Goal: Task Accomplishment & Management: Manage account settings

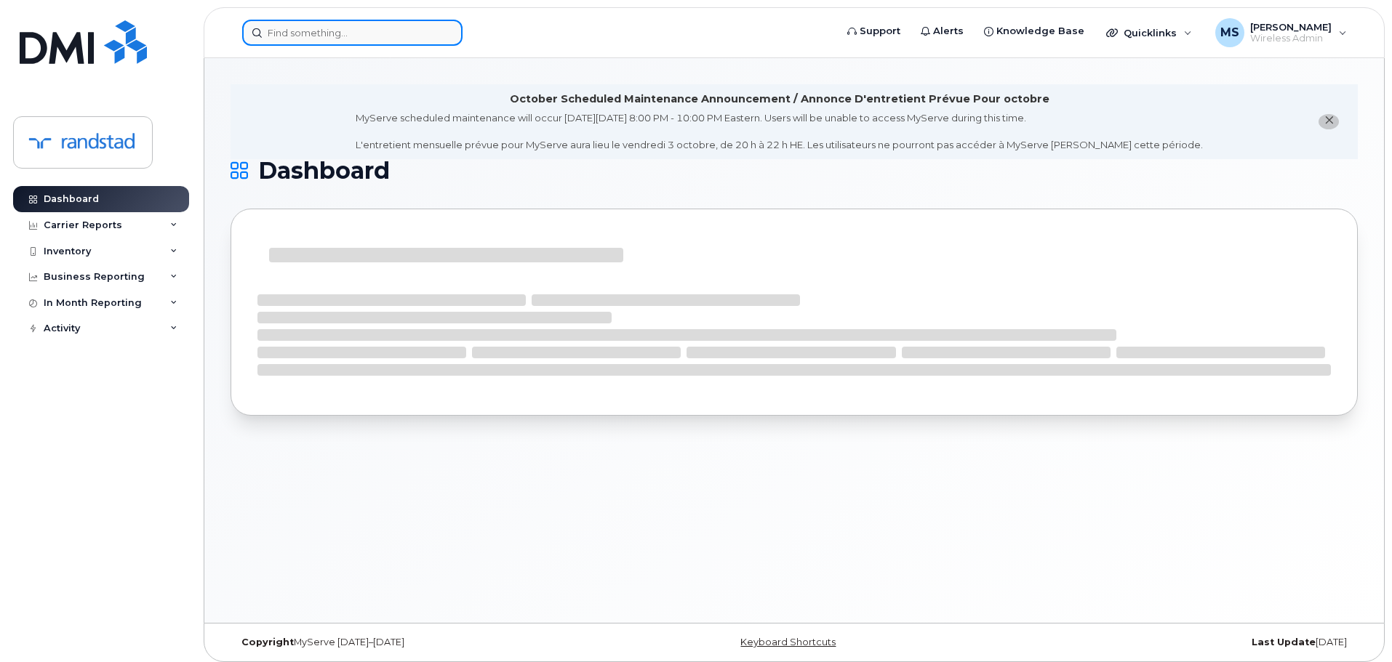
click at [440, 34] on div at bounding box center [352, 33] width 220 height 26
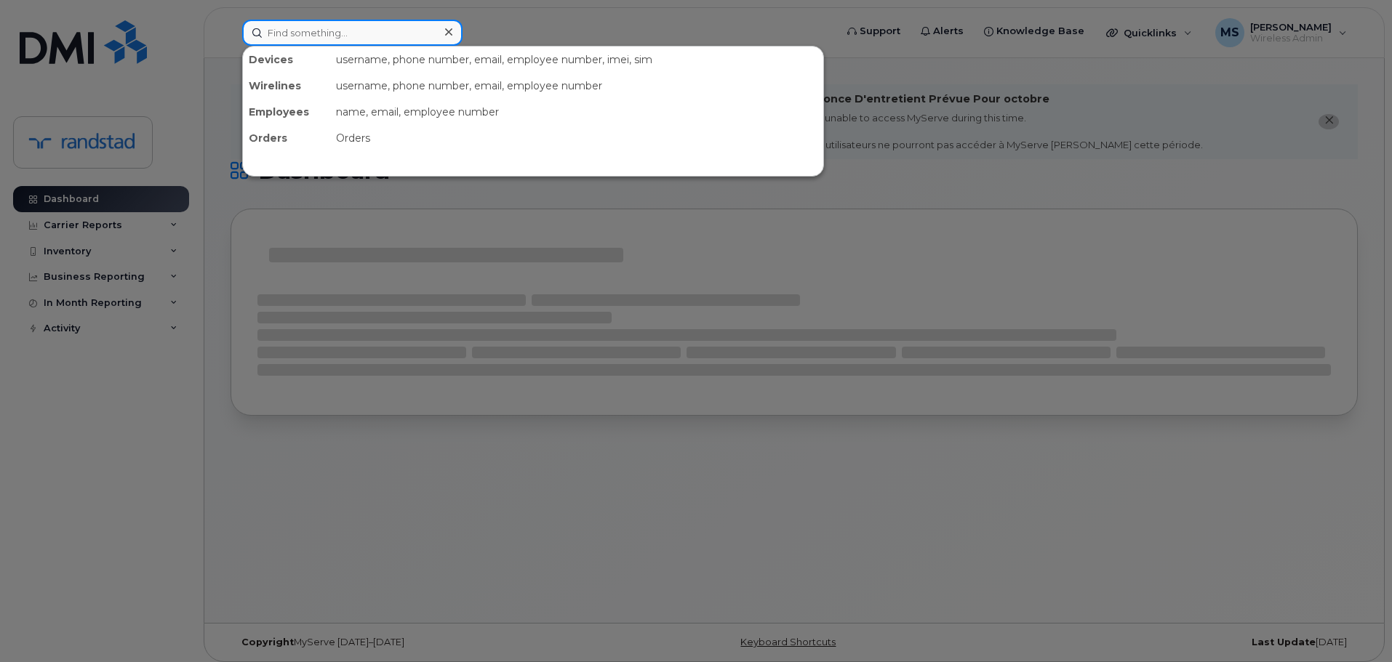
paste input "(819) 212-4619"
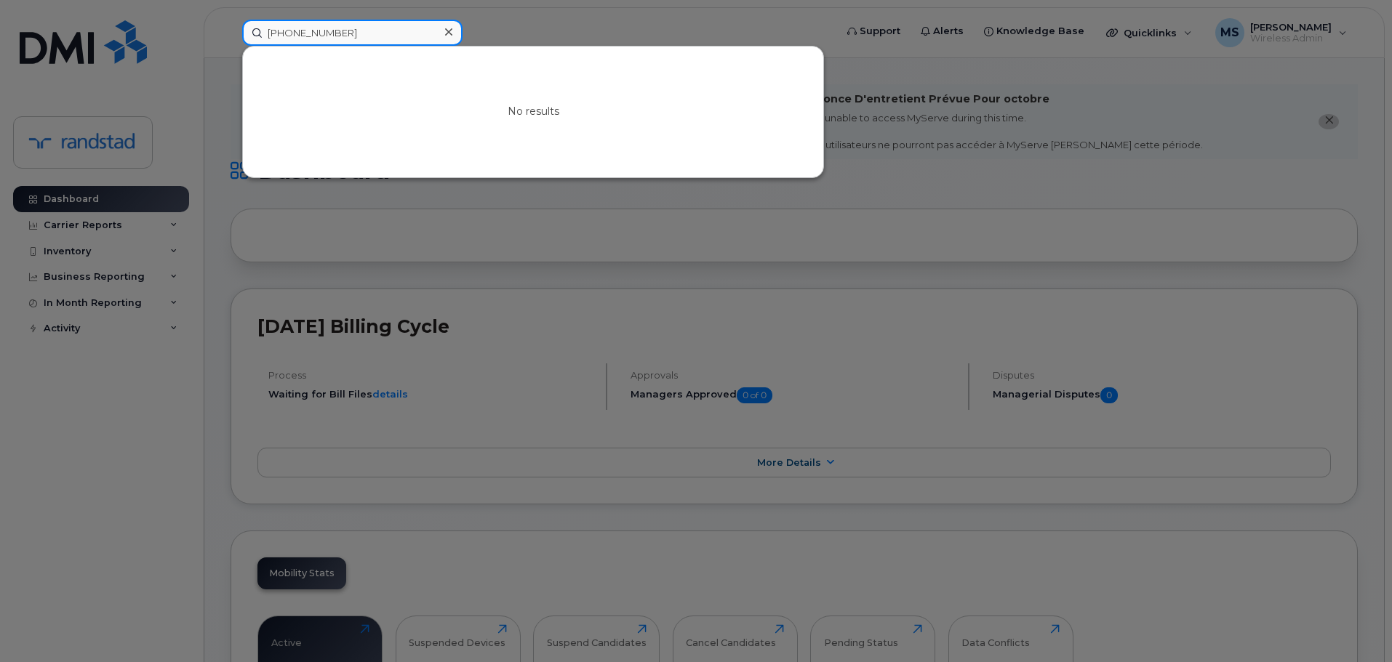
click at [430, 31] on input "(819) 212-4619" at bounding box center [352, 33] width 220 height 26
click at [364, 36] on input "(819) 212-4619" at bounding box center [352, 33] width 220 height 26
paste input "289) 544-8186"
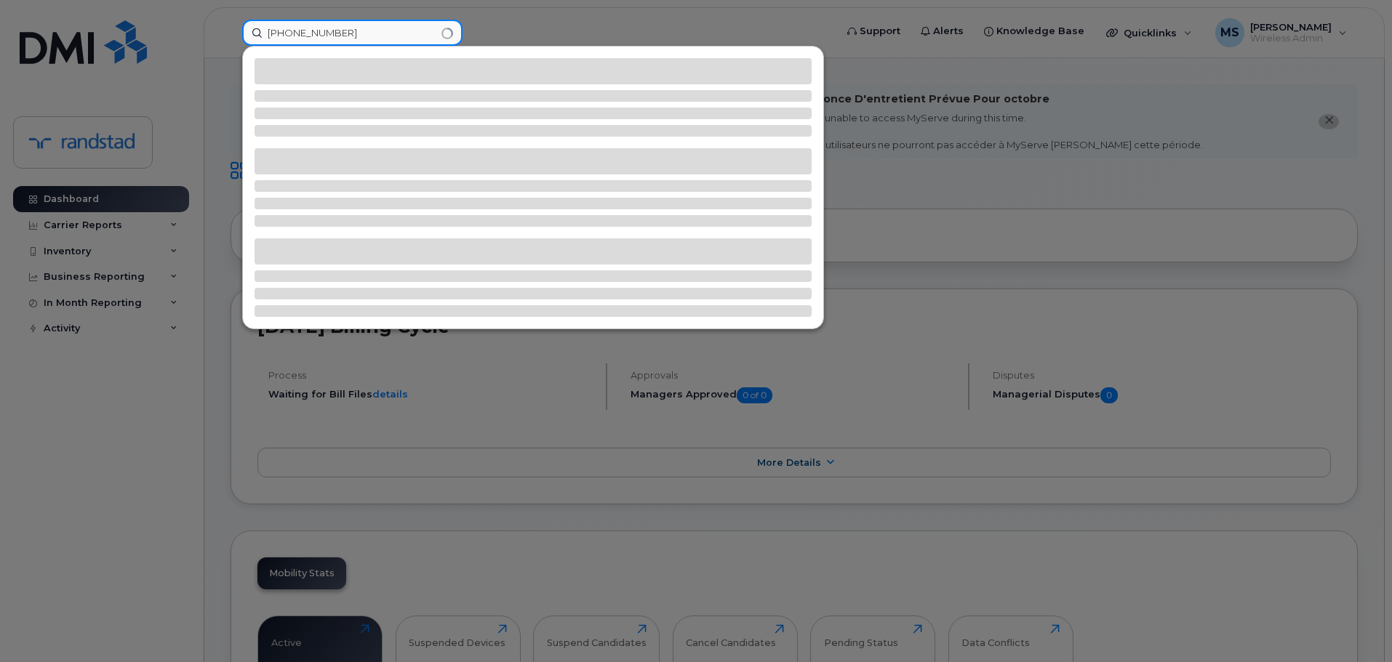
type input "(289) 544-8186"
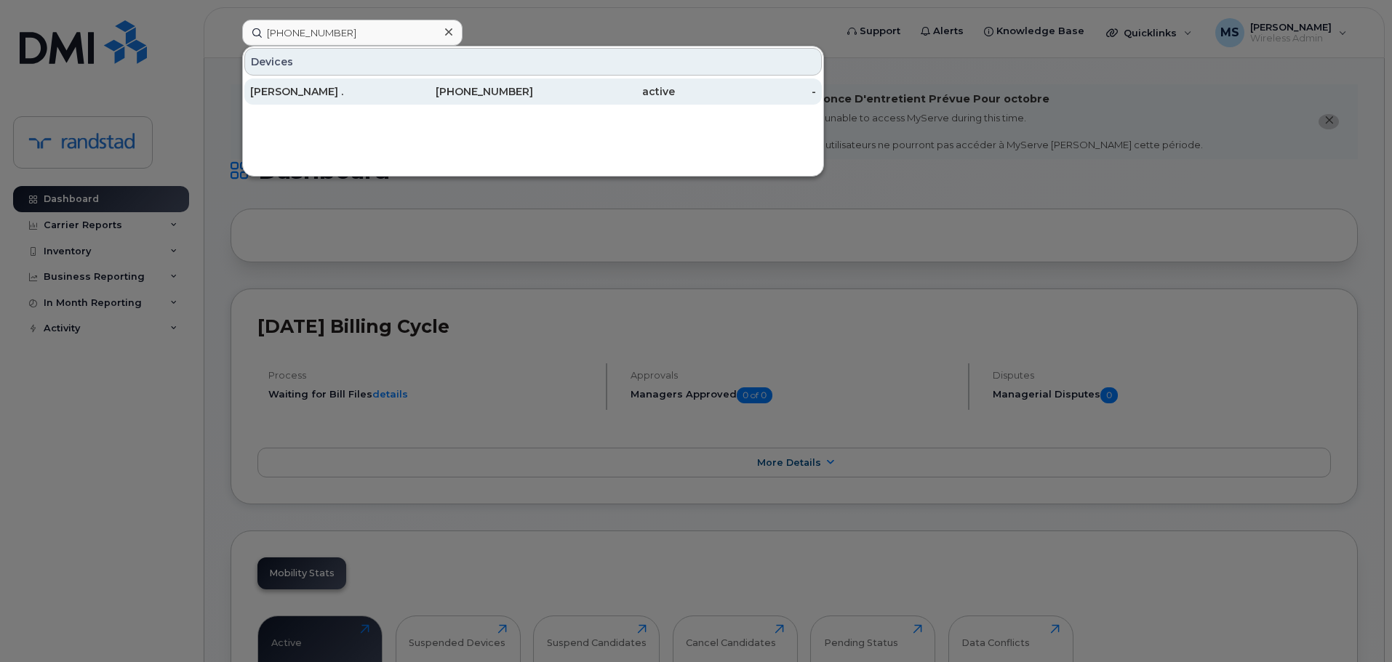
click at [345, 90] on div "Nancy ." at bounding box center [321, 91] width 142 height 15
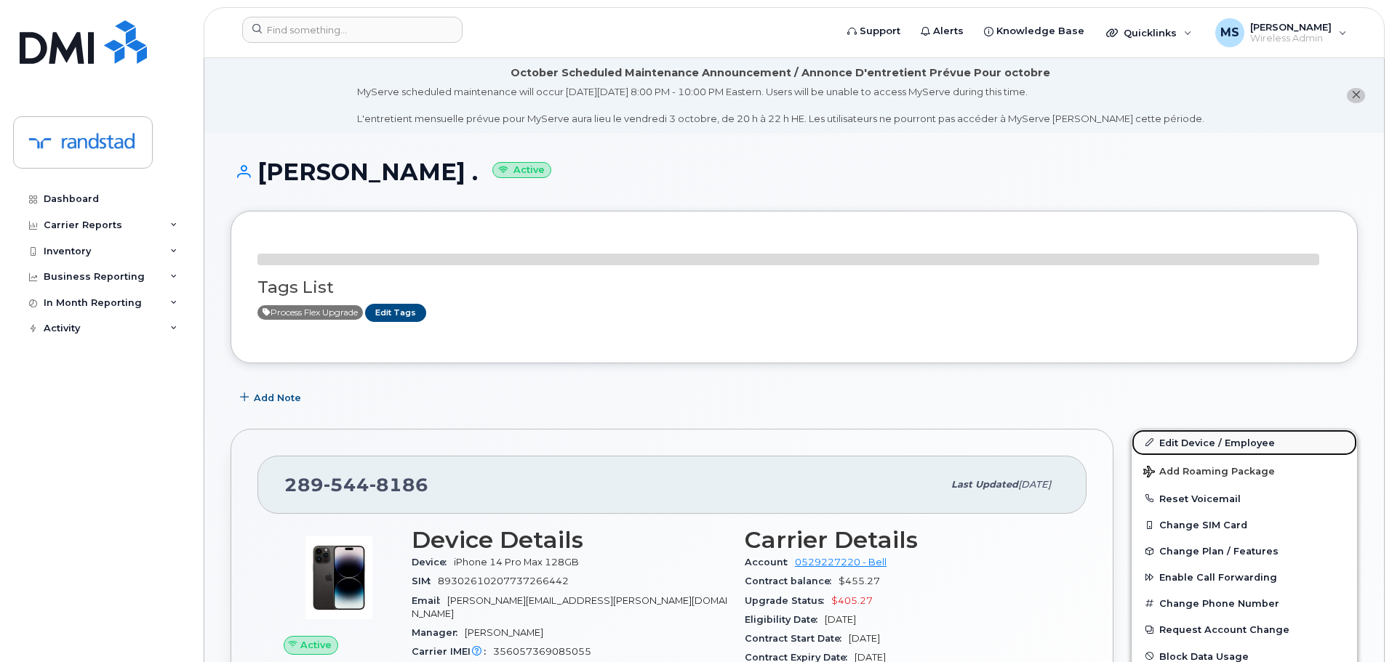
click at [1212, 438] on link "Edit Device / Employee" at bounding box center [1244, 443] width 225 height 26
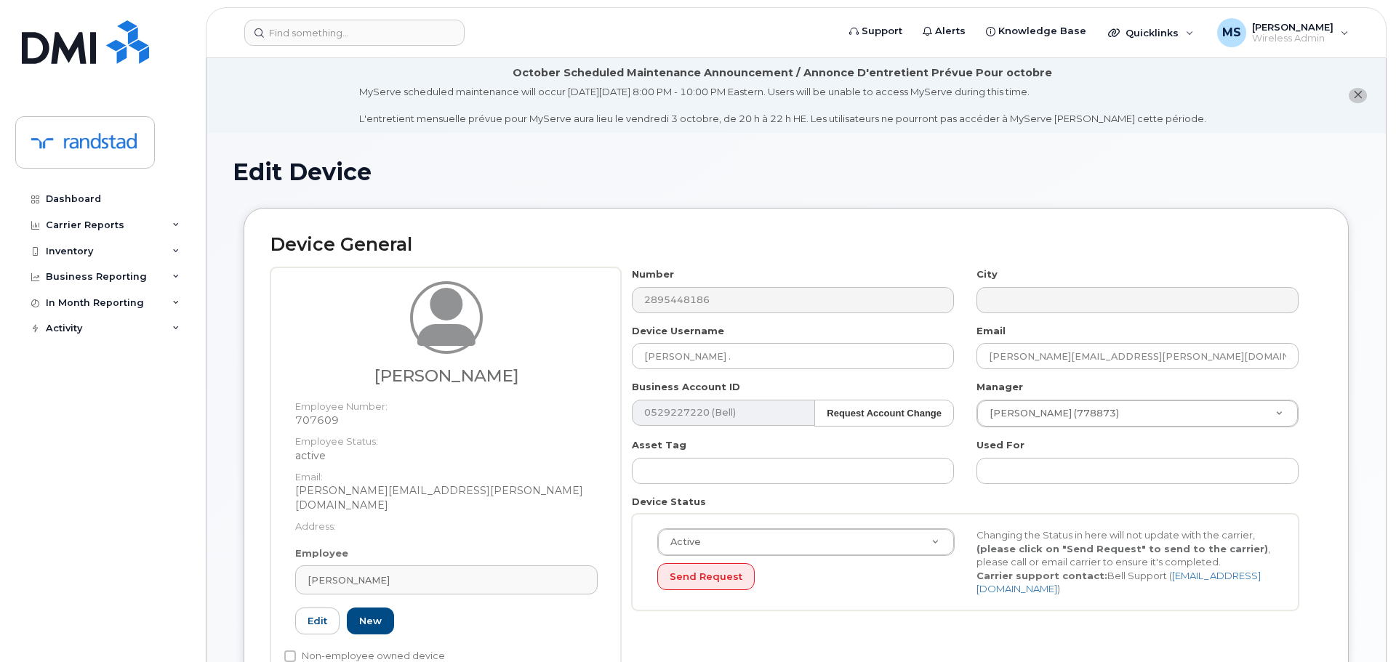
scroll to position [73, 0]
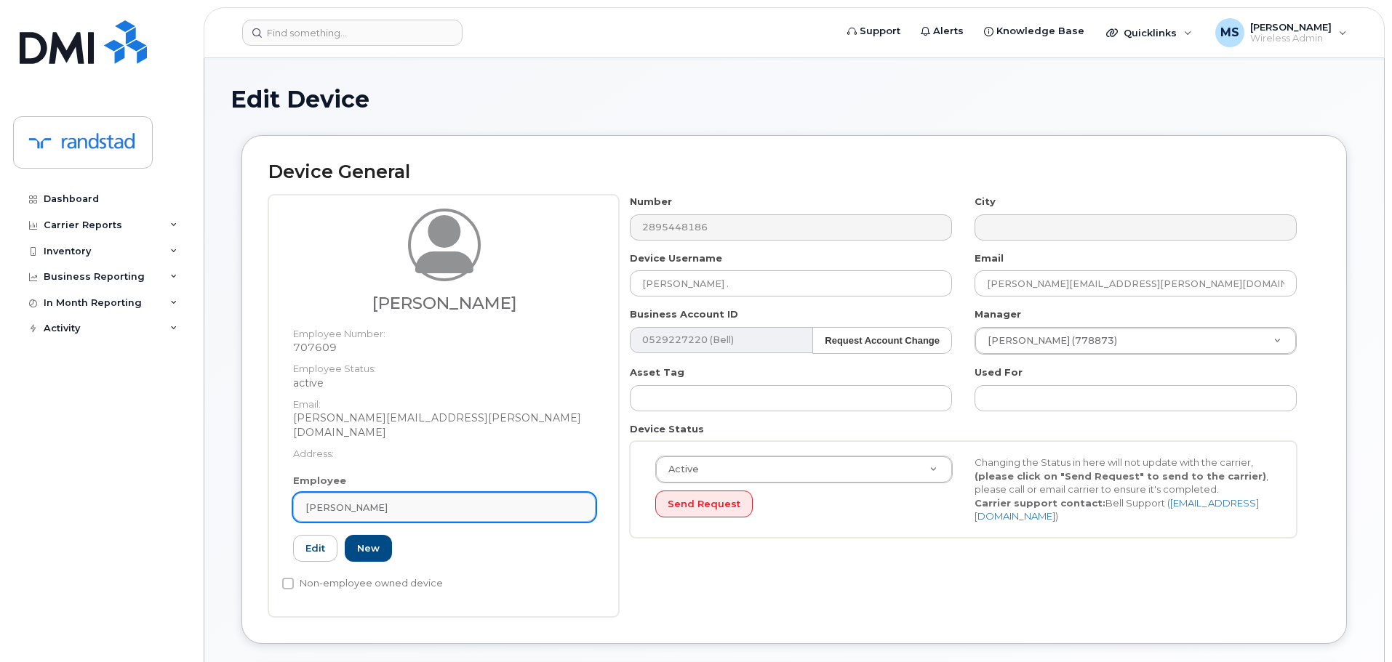
click at [414, 501] on div "Nancy Dagar" at bounding box center [444, 508] width 278 height 14
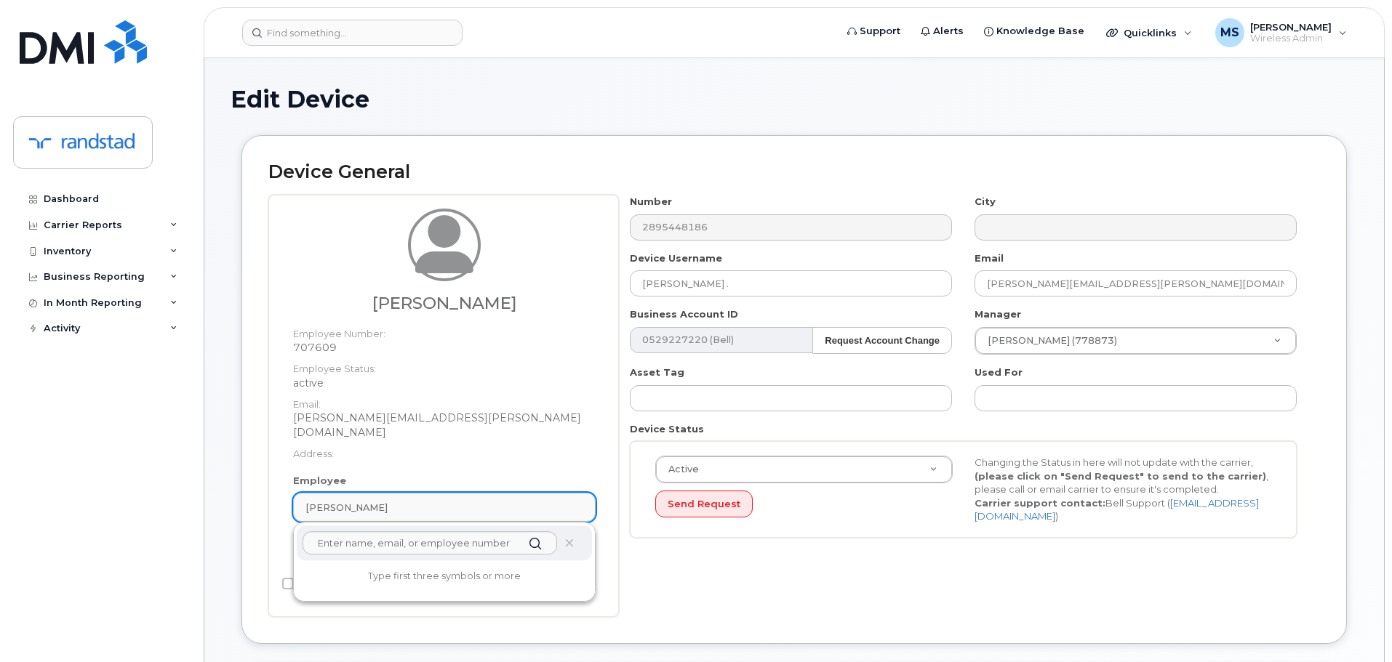
click at [414, 501] on div "Nancy Dagar" at bounding box center [444, 508] width 278 height 14
click at [458, 532] on input "text" at bounding box center [430, 543] width 255 height 23
paste input "Tohozaka Paul Sileny"
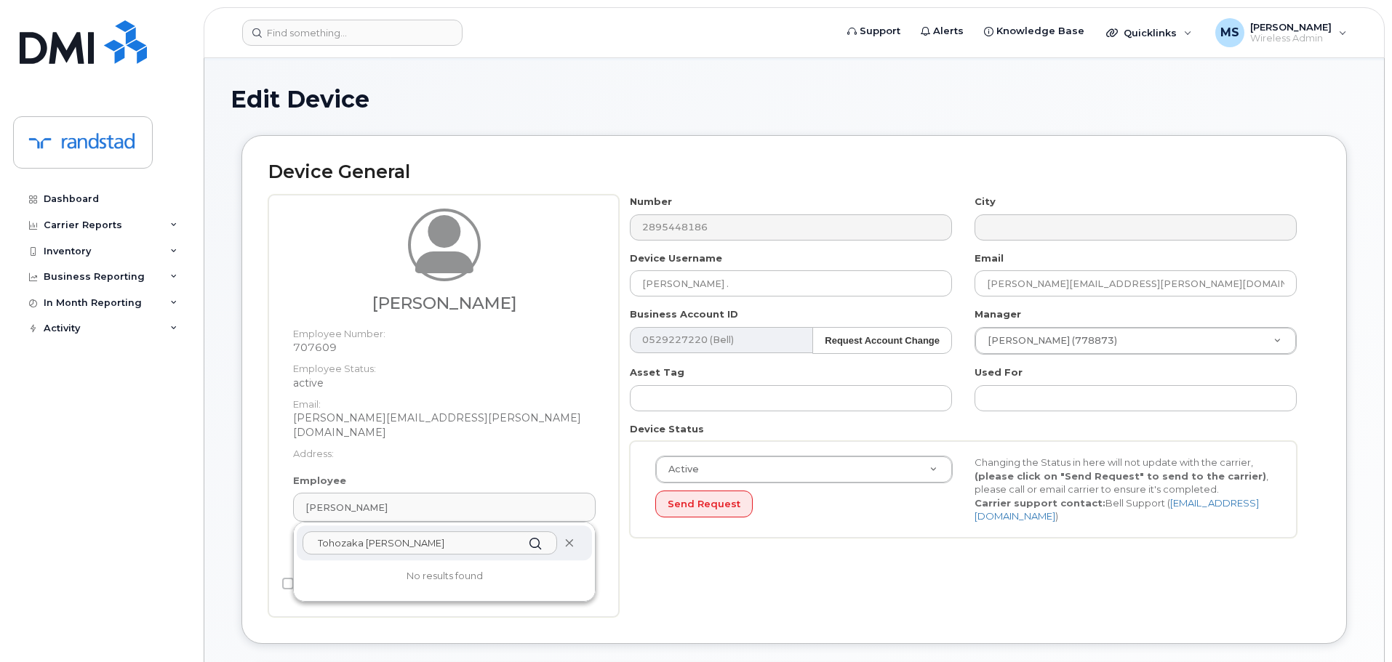
type input "Tohozaka Paul Sileny"
click at [572, 539] on icon at bounding box center [568, 543] width 9 height 9
click at [577, 455] on div "Nancy Dagar Employee Number: 707609 Employee Status: active Email: Nancy.Dagar@…" at bounding box center [444, 341] width 324 height 265
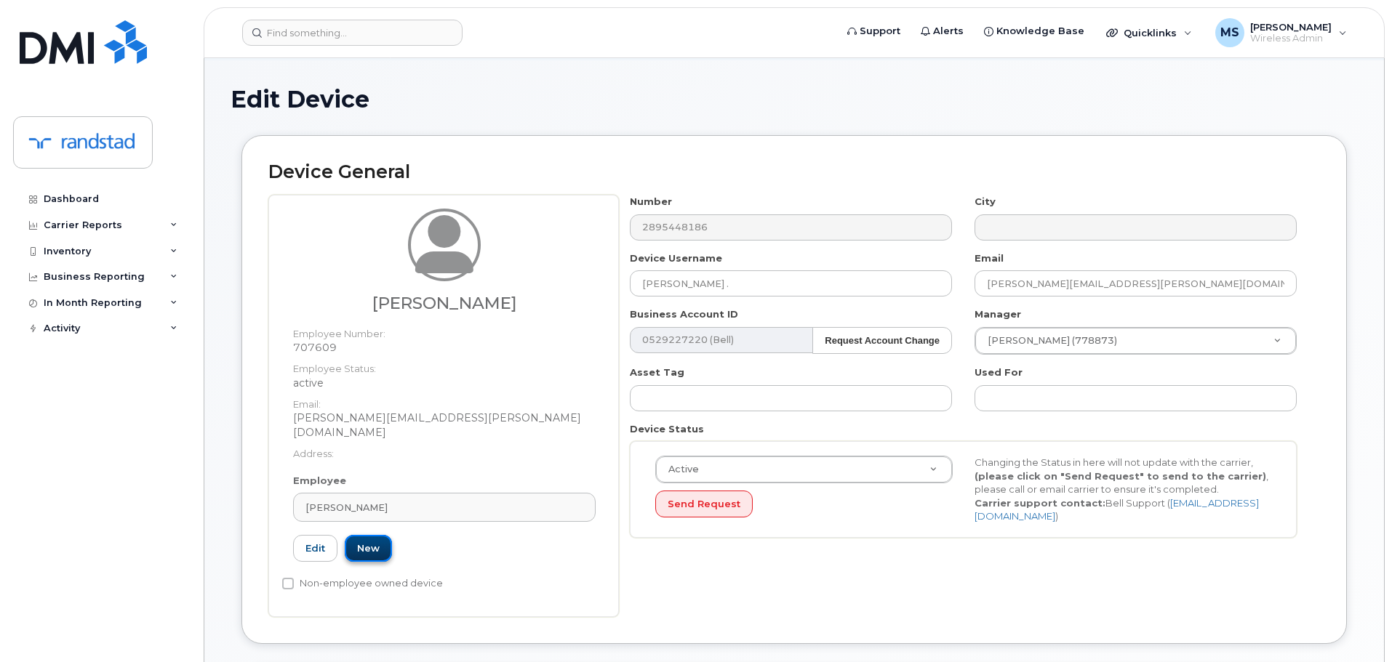
click at [363, 540] on link "New" at bounding box center [368, 548] width 47 height 27
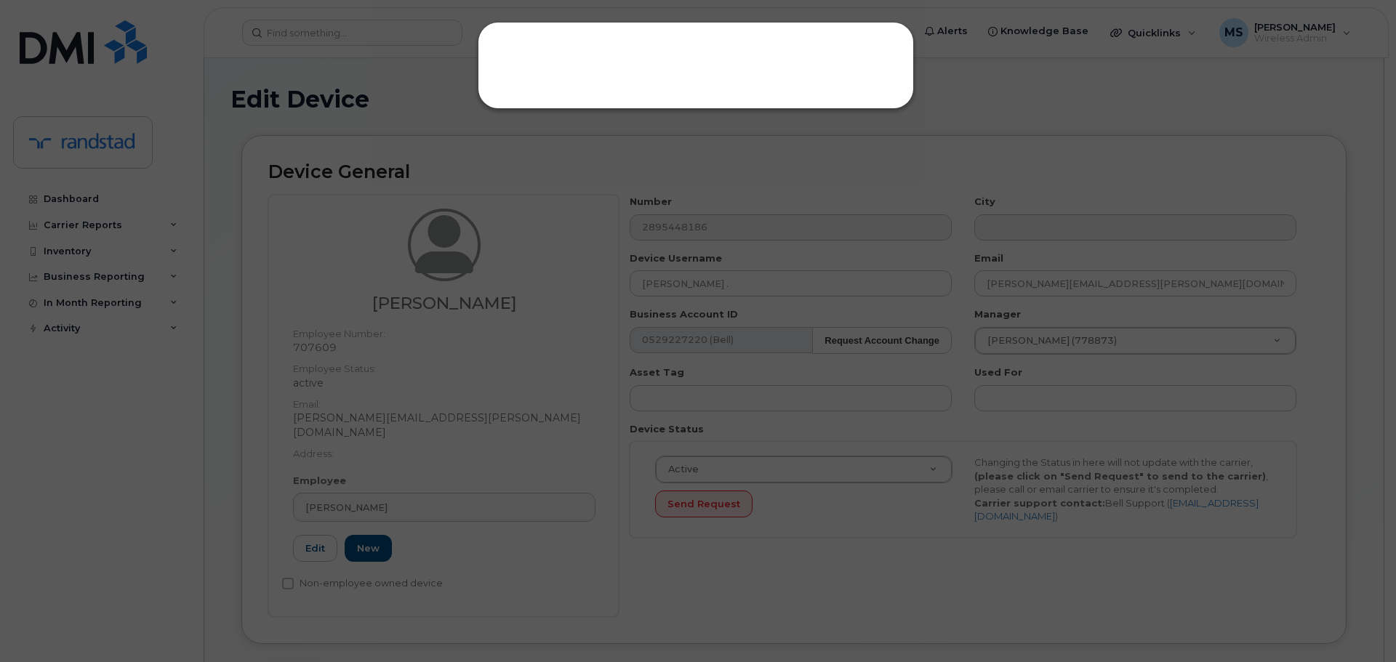
click at [718, 76] on div at bounding box center [696, 65] width 436 height 87
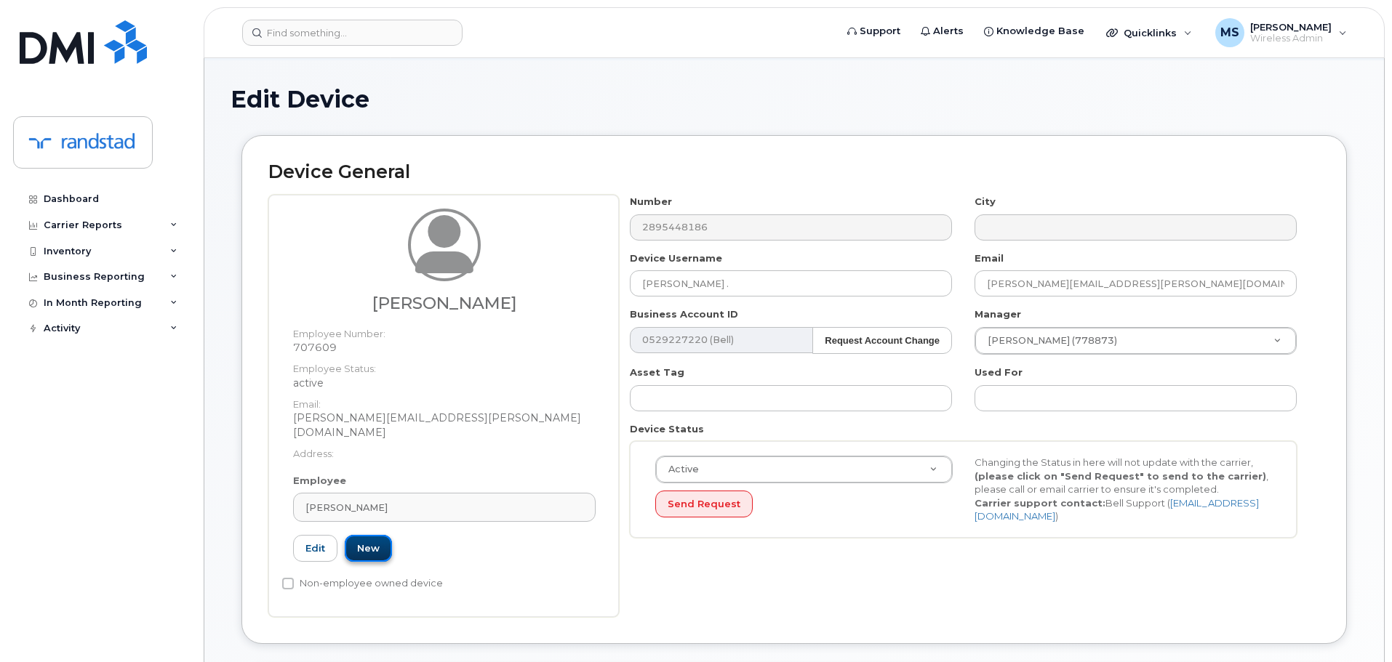
click at [367, 543] on link "New" at bounding box center [368, 548] width 47 height 27
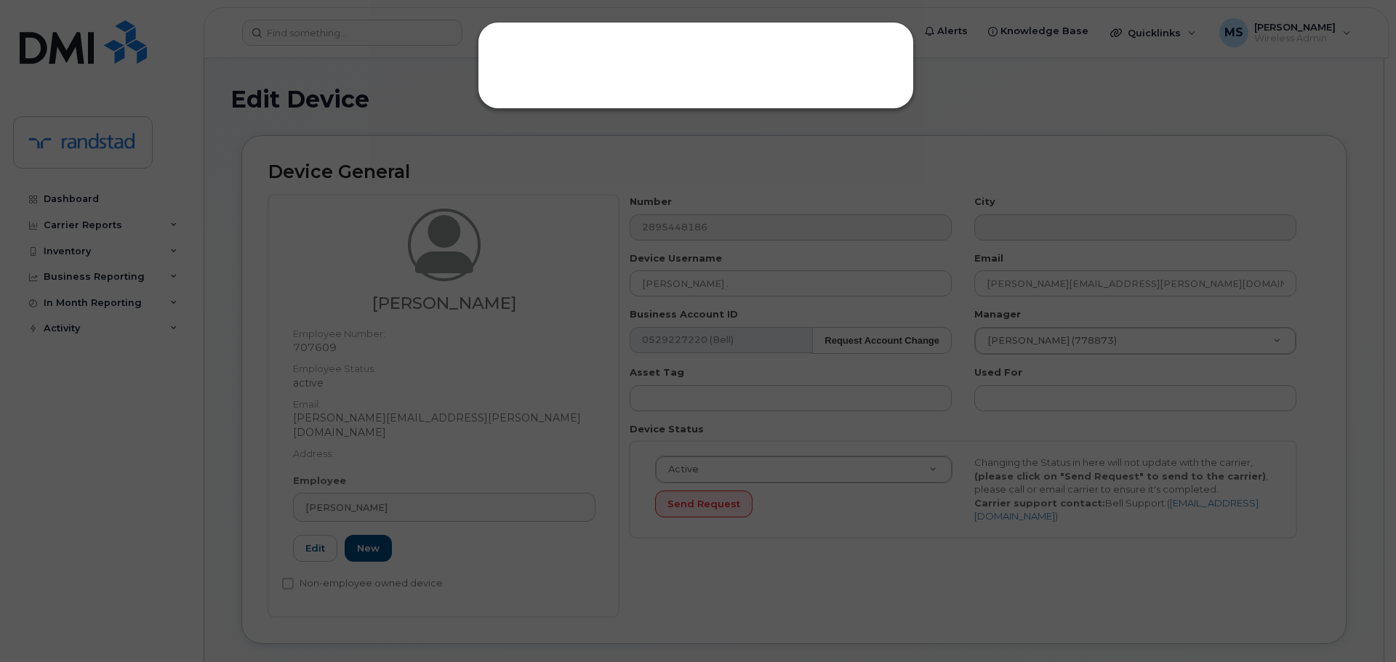
click at [465, 454] on div at bounding box center [698, 331] width 1396 height 662
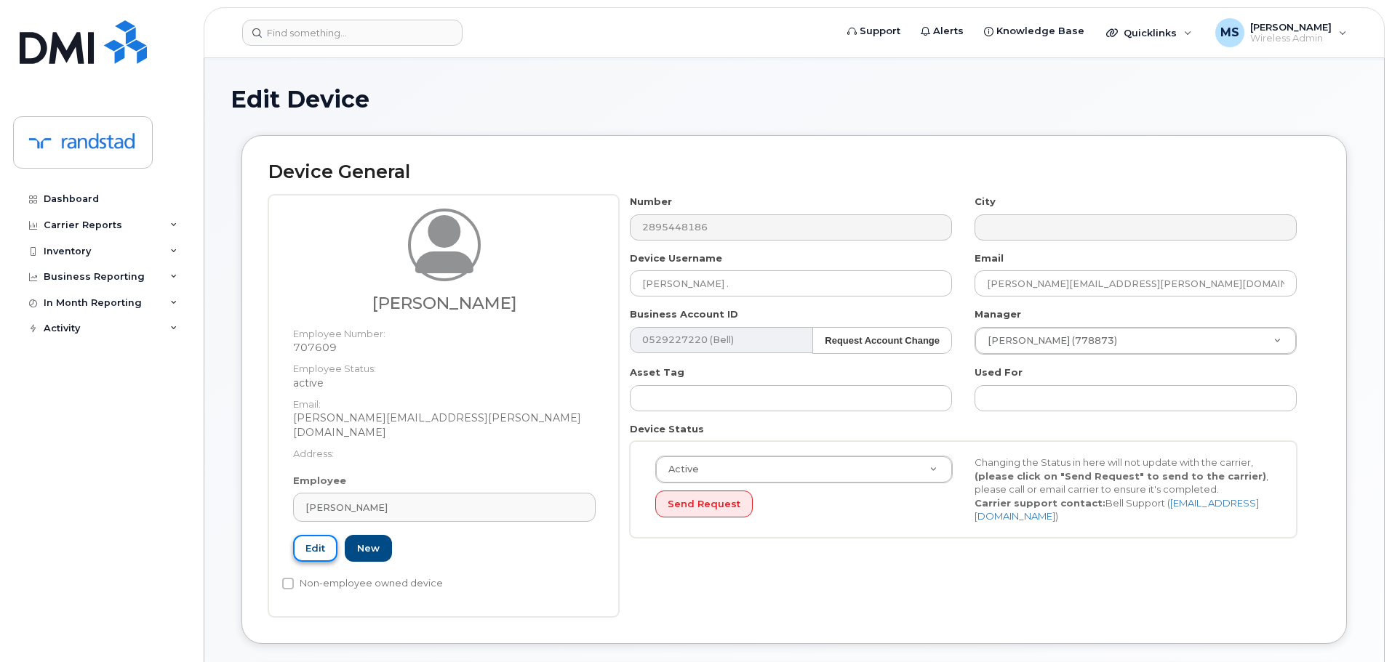
click at [327, 535] on link "Edit" at bounding box center [315, 548] width 44 height 27
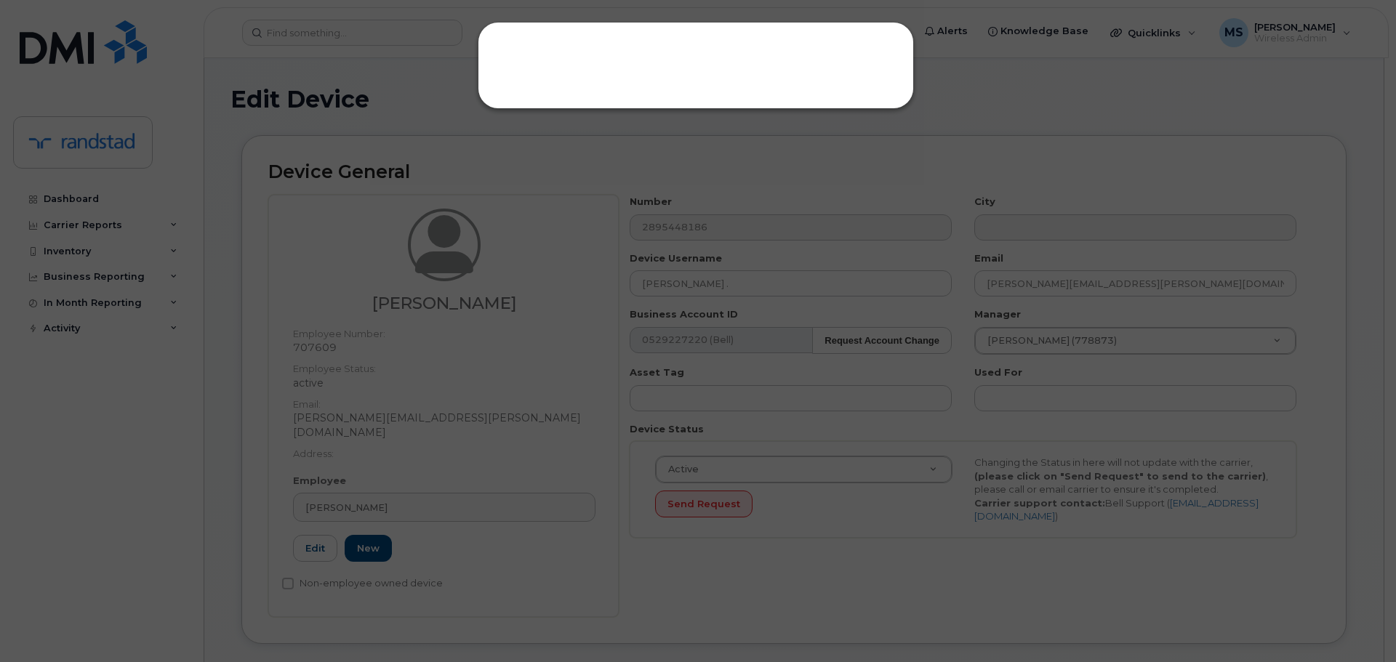
click at [713, 43] on div at bounding box center [696, 65] width 436 height 87
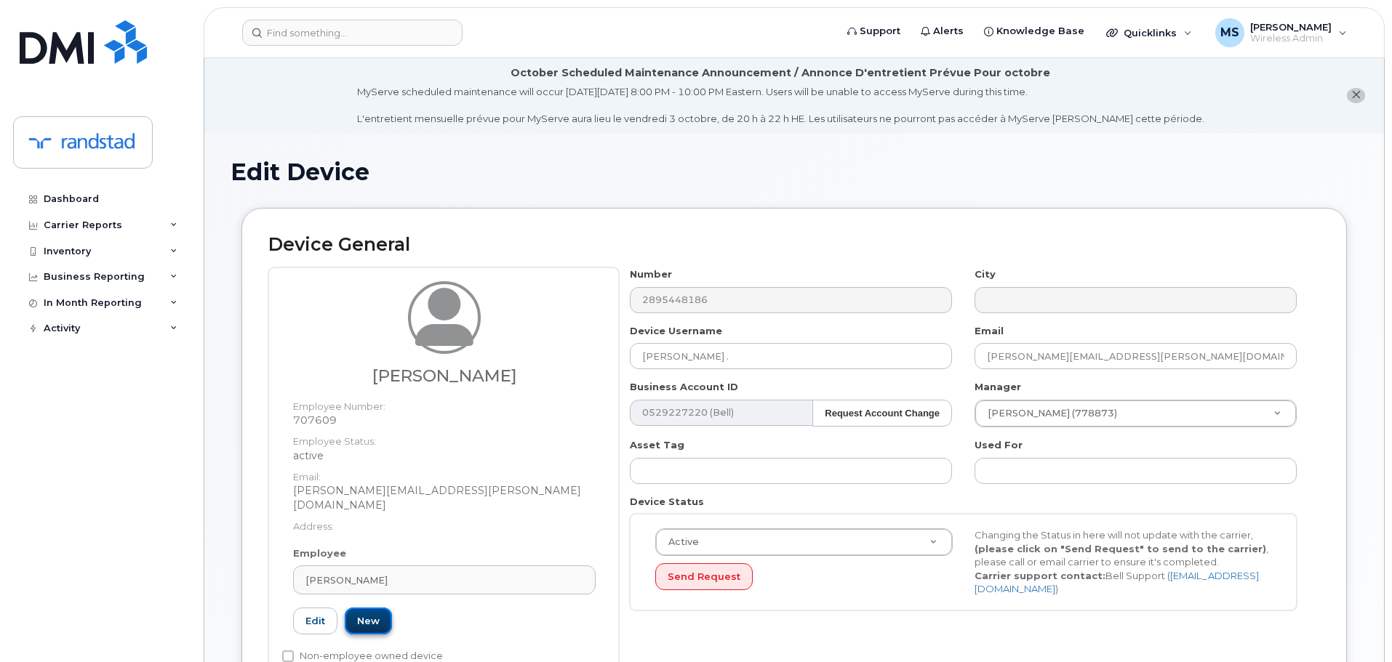
click at [366, 608] on link "New" at bounding box center [368, 621] width 47 height 27
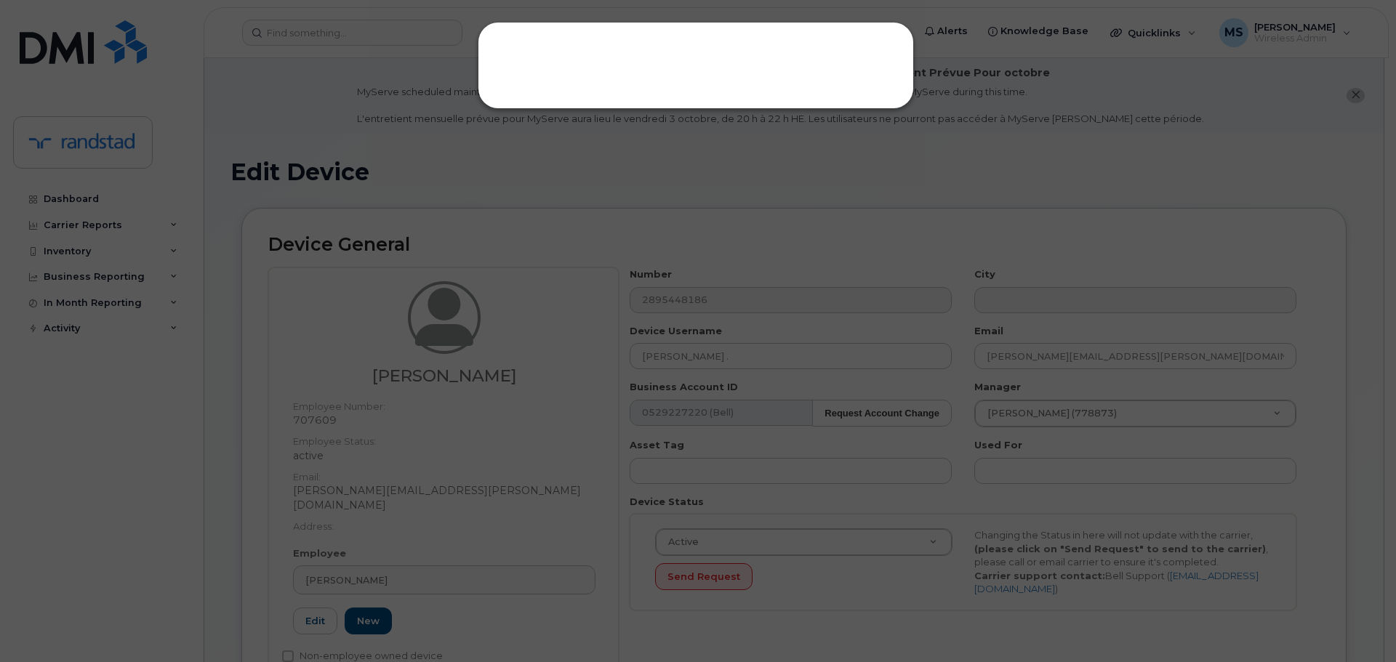
click at [800, 355] on div at bounding box center [698, 331] width 1396 height 662
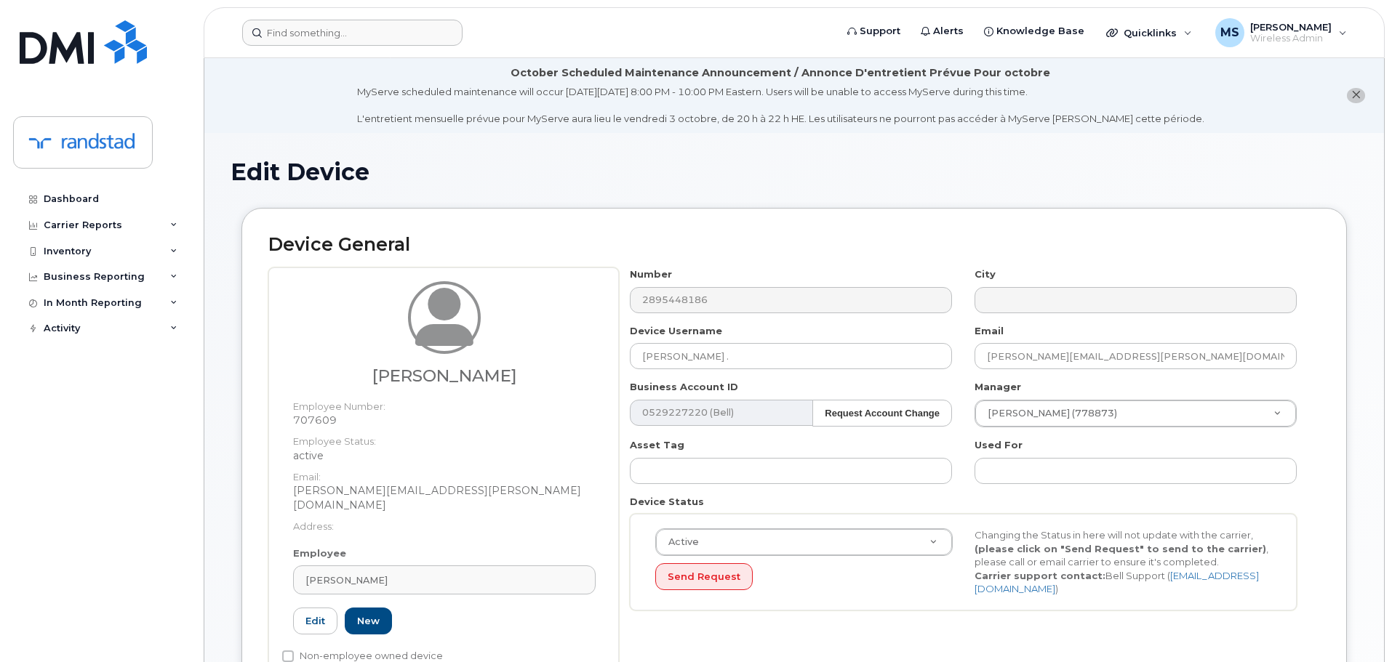
scroll to position [724, 0]
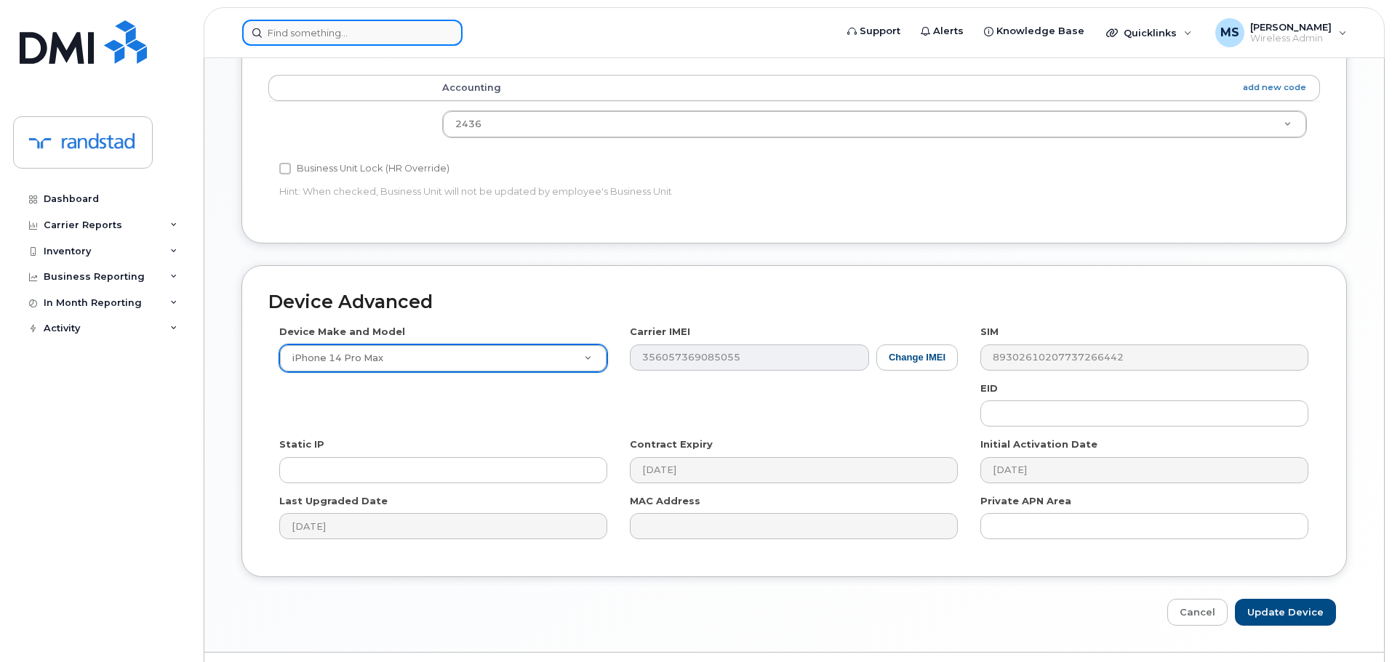
click at [345, 32] on input at bounding box center [352, 33] width 220 height 26
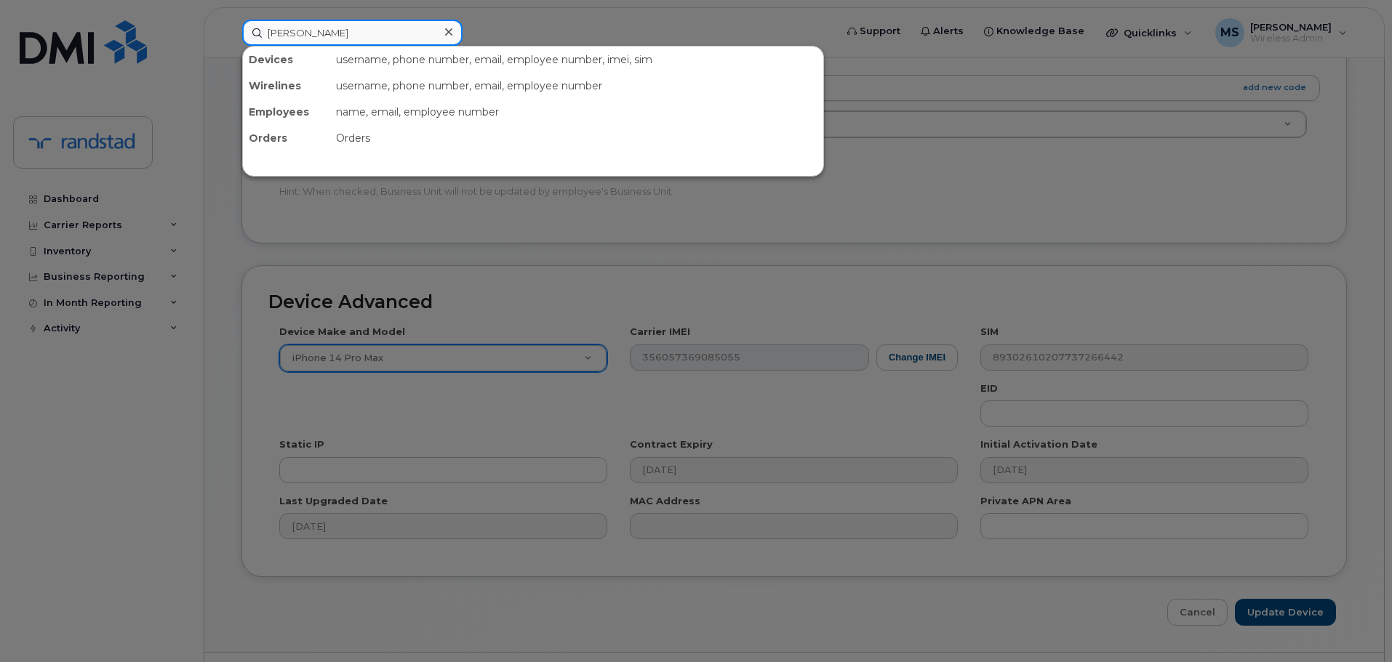
type input "[PERSON_NAME]"
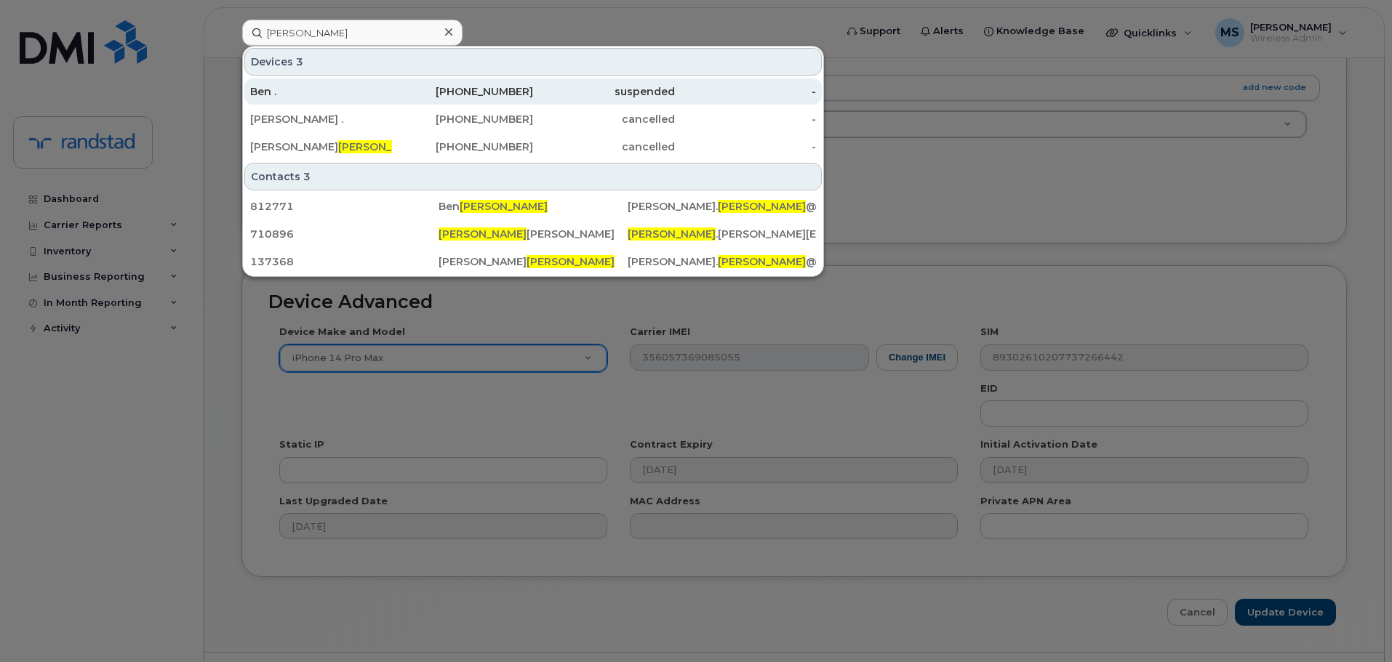
click at [337, 89] on div "Ben ." at bounding box center [321, 91] width 142 height 15
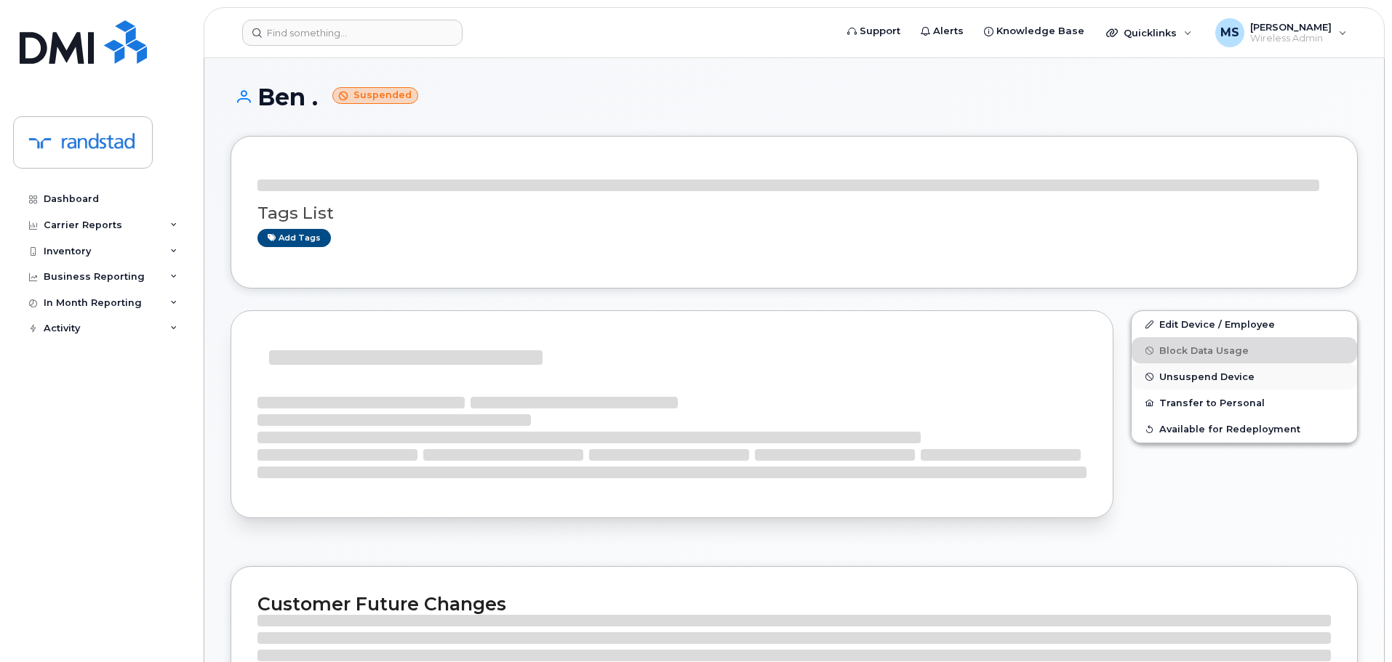
click at [1214, 380] on span "Unsuspend Device" at bounding box center [1206, 377] width 95 height 11
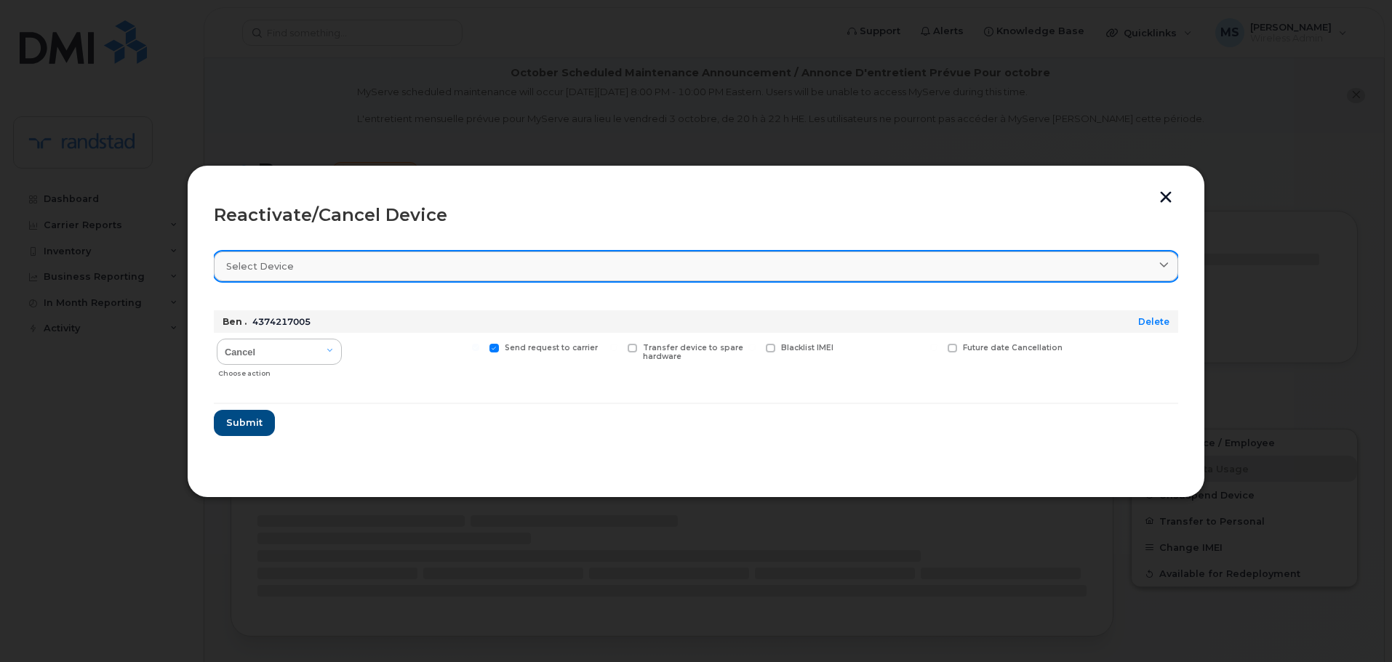
click at [406, 267] on div "Select device" at bounding box center [696, 267] width 940 height 14
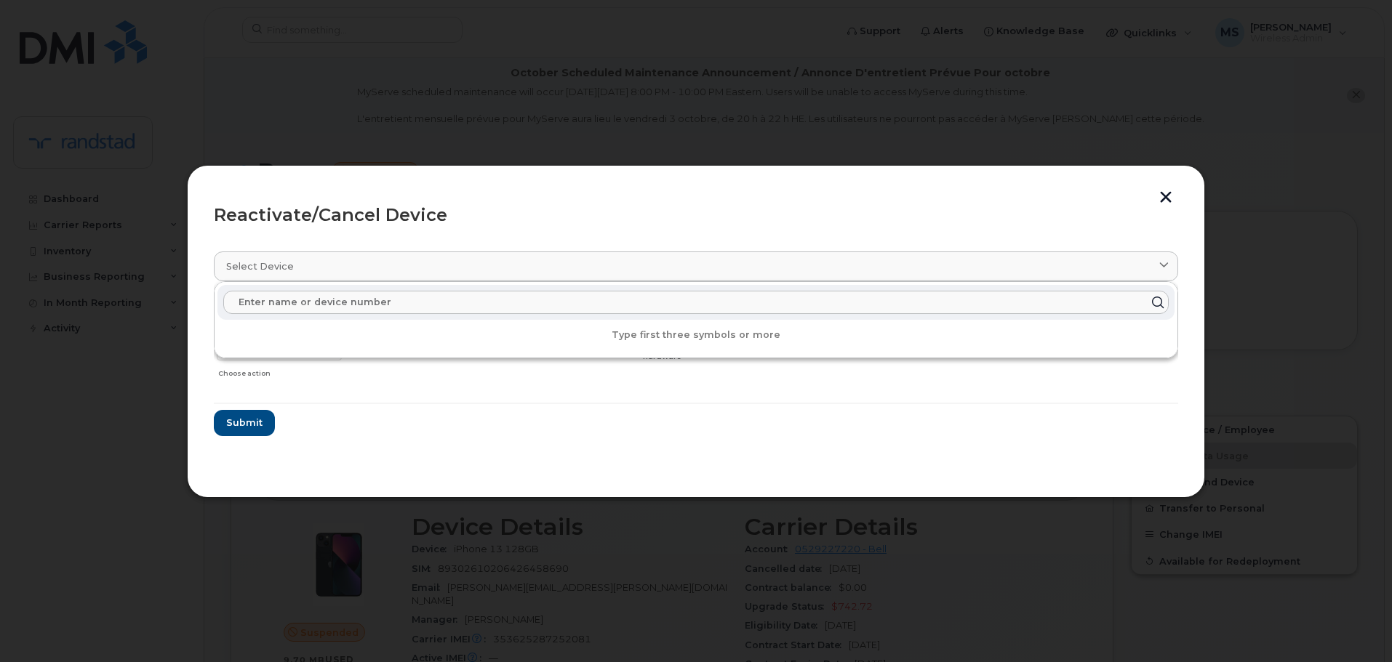
click at [412, 303] on input "text" at bounding box center [695, 302] width 945 height 23
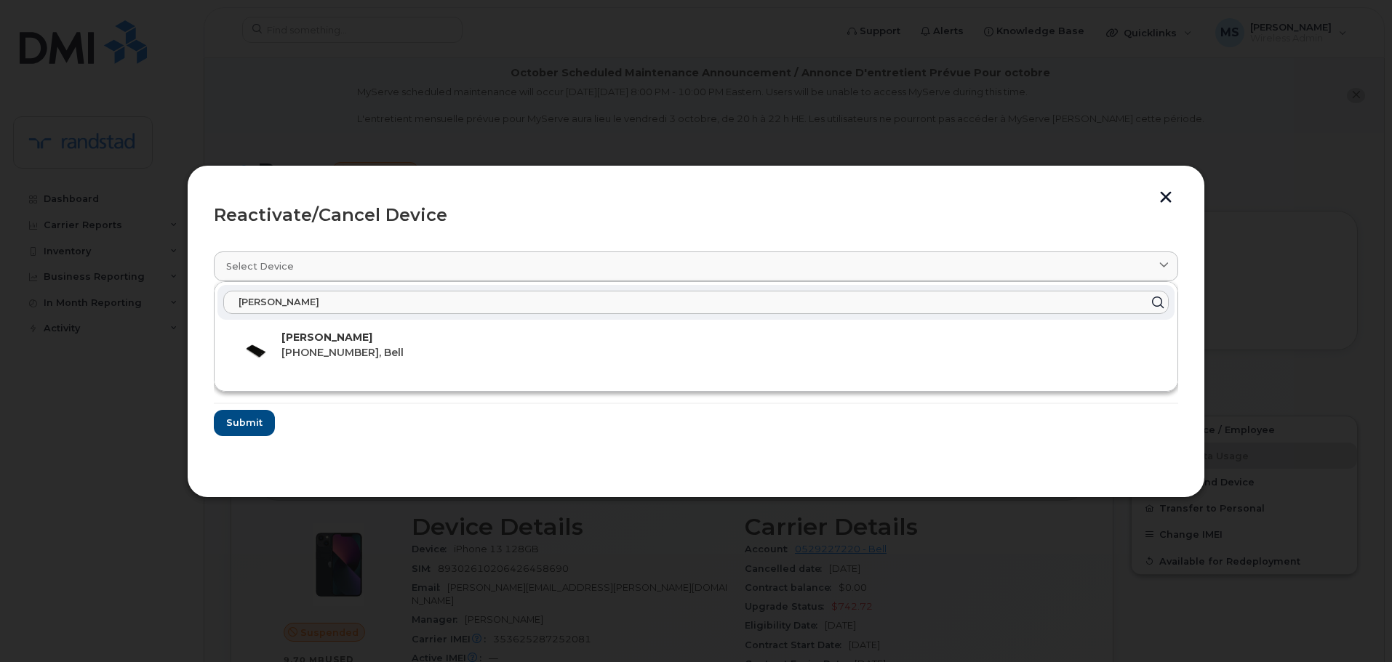
click at [398, 298] on input "[PERSON_NAME]" at bounding box center [695, 302] width 945 height 23
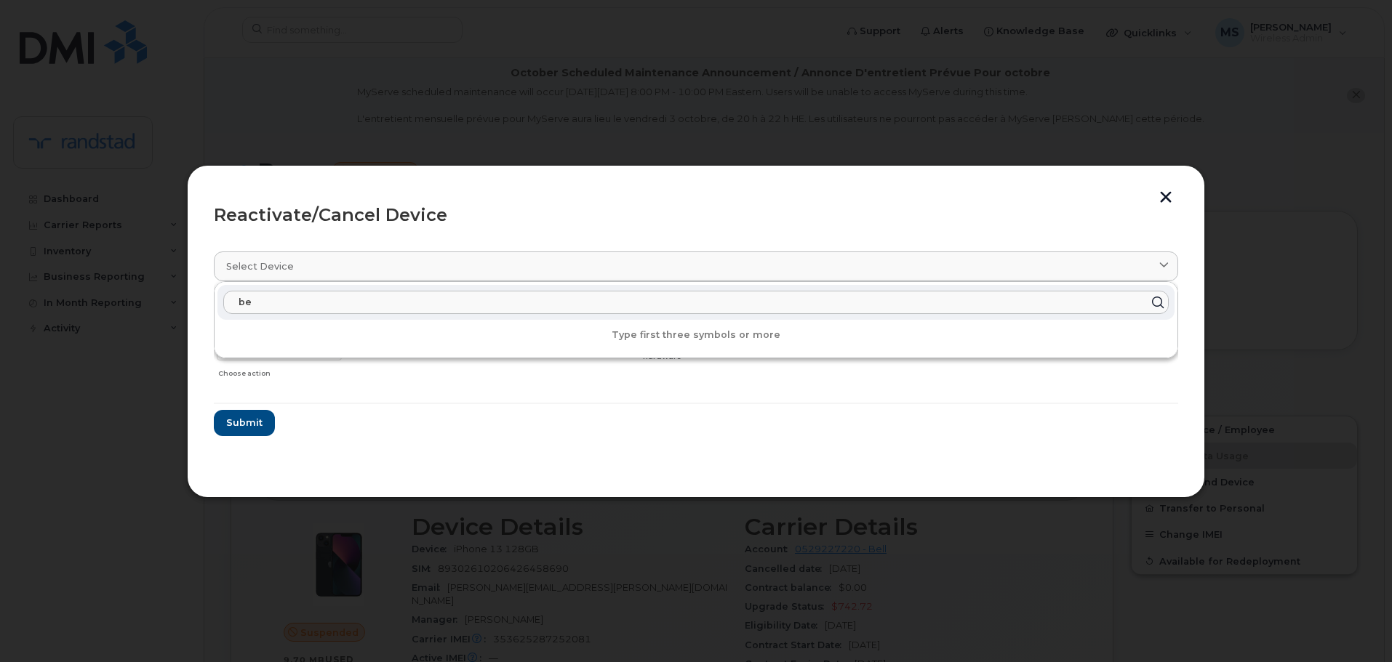
type input "b"
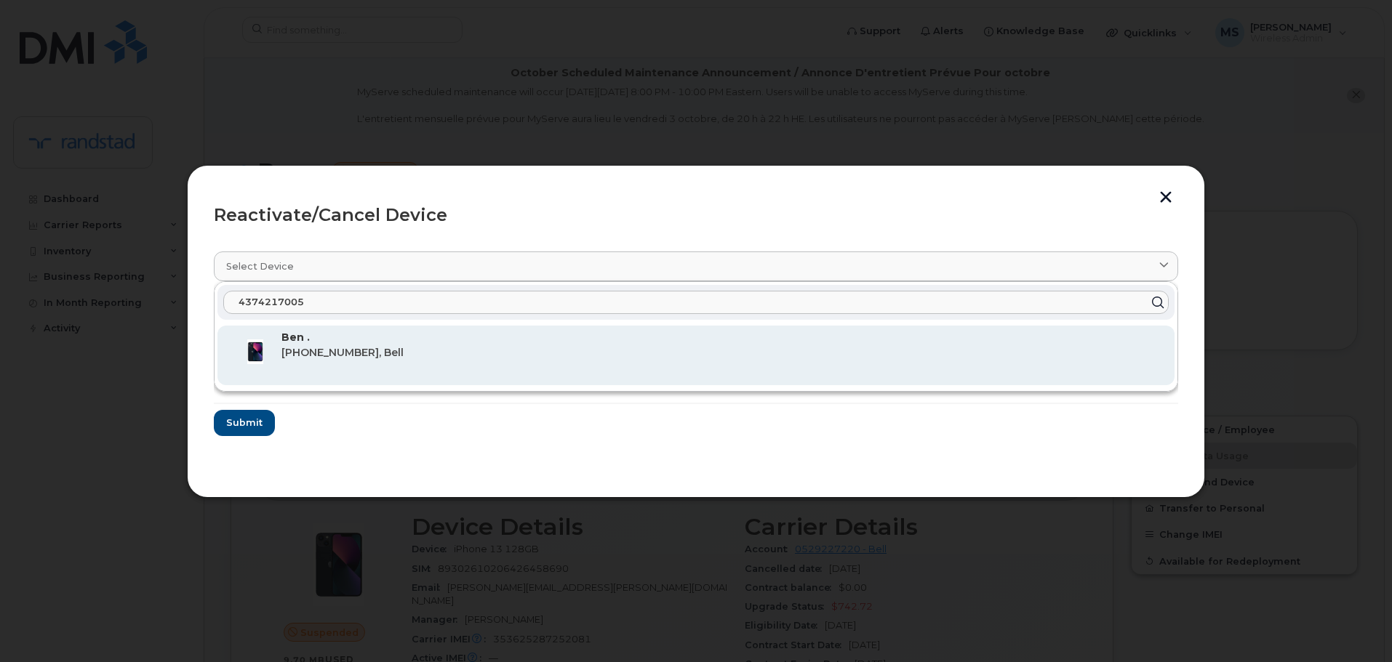
type input "4374217005"
click at [351, 354] on span "[PHONE_NUMBER], Bell" at bounding box center [342, 352] width 122 height 13
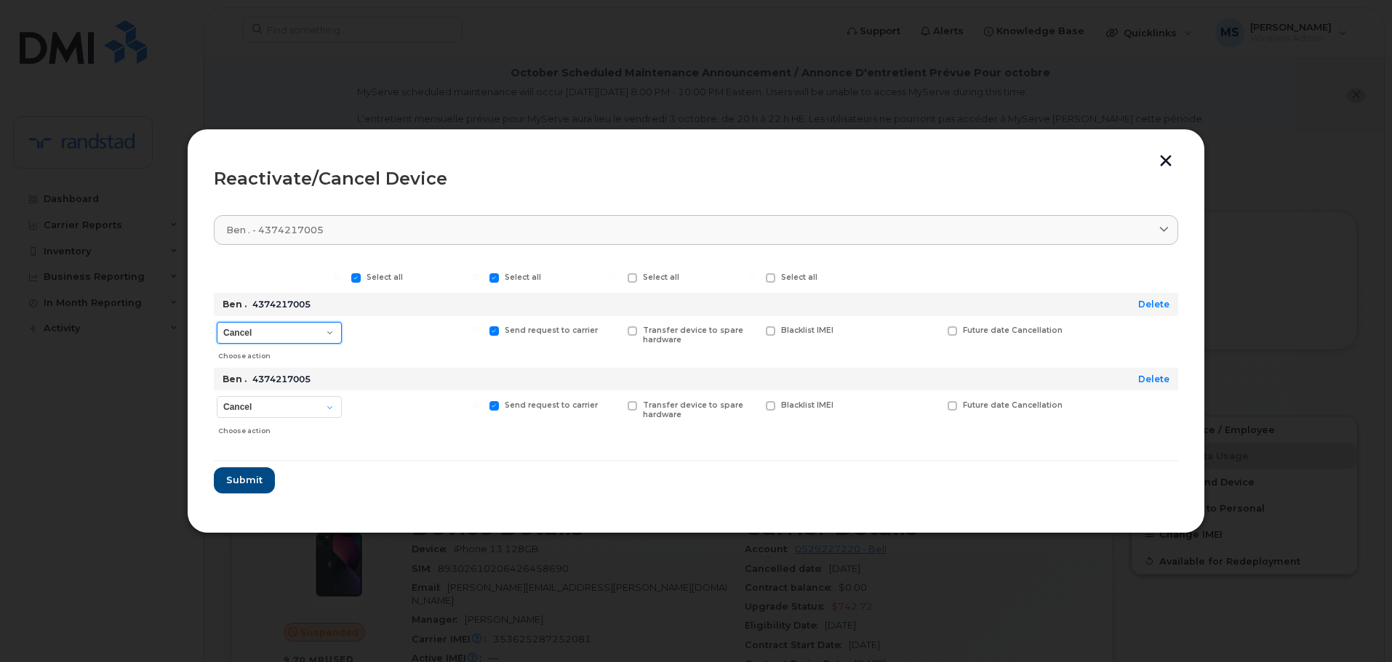
click at [311, 338] on select "Cancel Suspend - Extend Suspension Reactivate" at bounding box center [279, 333] width 125 height 22
select select "[object Object]"
click at [217, 322] on select "Cancel Suspend - Extend Suspension Reactivate" at bounding box center [279, 333] width 125 height 22
click at [295, 412] on select "Cancel Reactivate" at bounding box center [279, 407] width 125 height 22
select select "[object Object]"
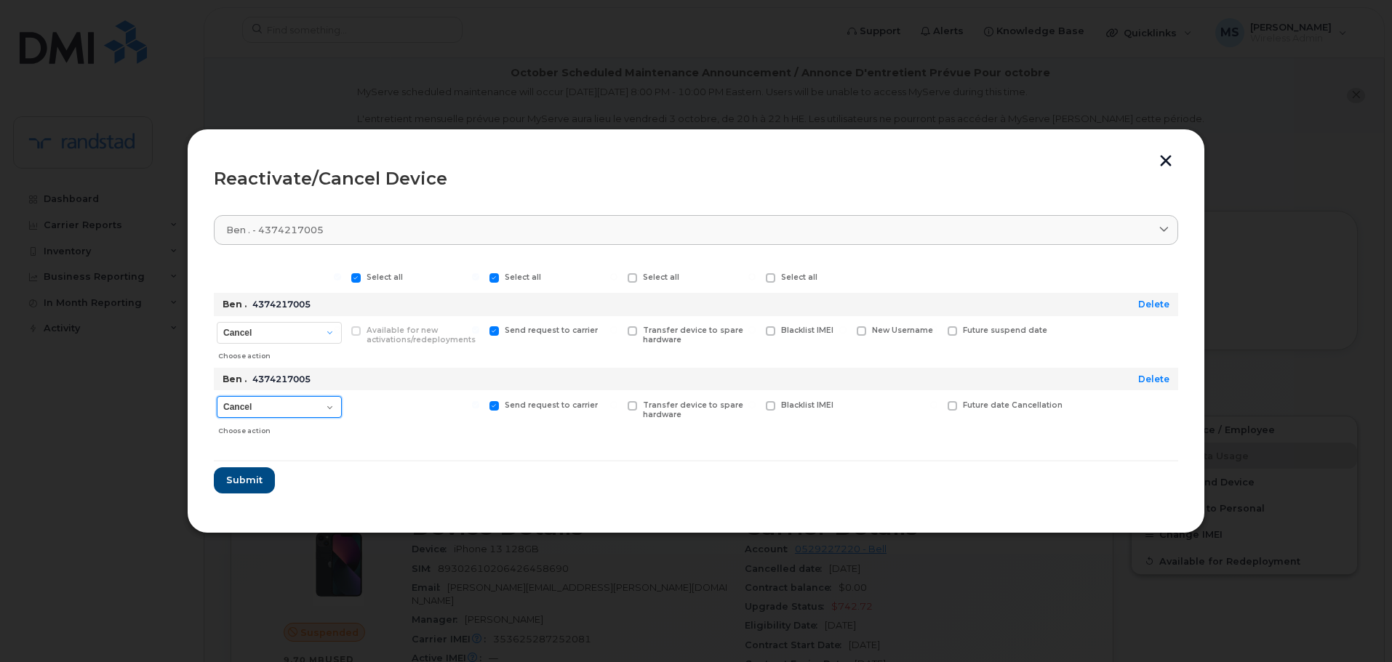
click at [217, 396] on select "Cancel Reactivate" at bounding box center [279, 407] width 125 height 22
click at [899, 403] on span "New Username" at bounding box center [902, 405] width 61 height 9
click at [846, 403] on input "New Username" at bounding box center [842, 404] width 7 height 7
checkbox input "true"
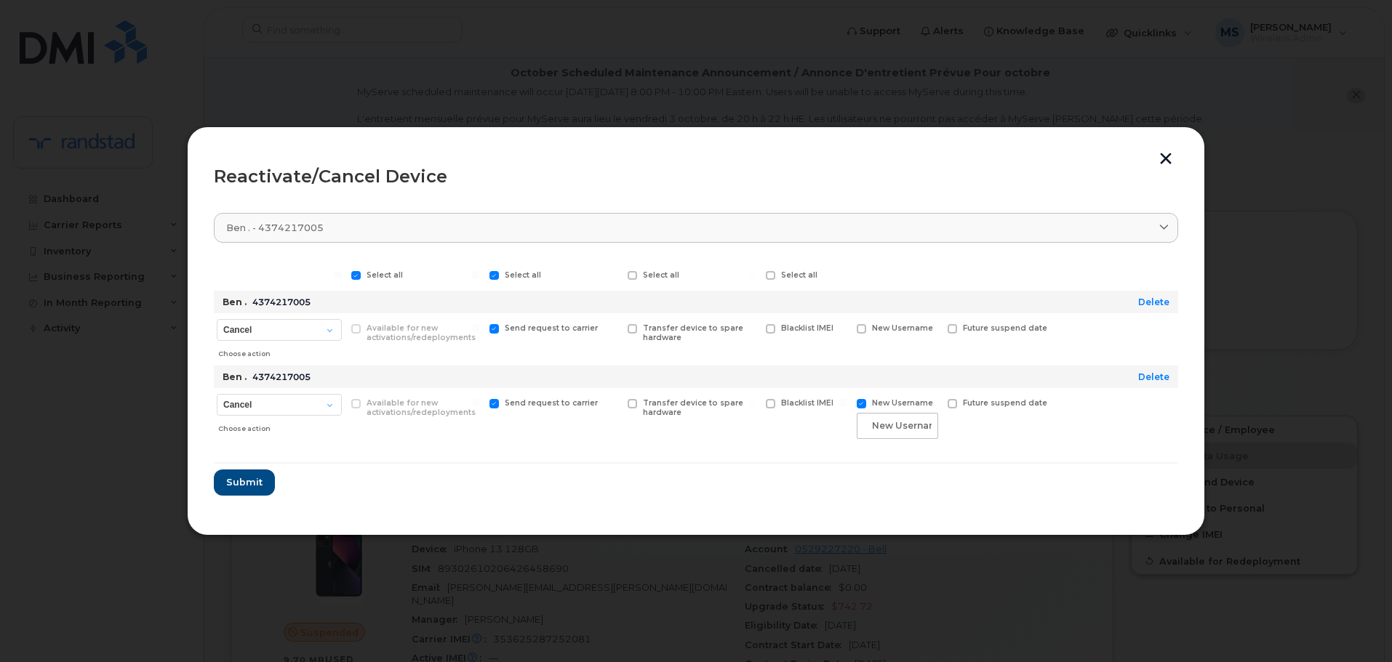
click at [890, 331] on span "New Username" at bounding box center [902, 328] width 61 height 9
click at [846, 331] on input "New Username" at bounding box center [842, 327] width 7 height 7
checkbox input "true"
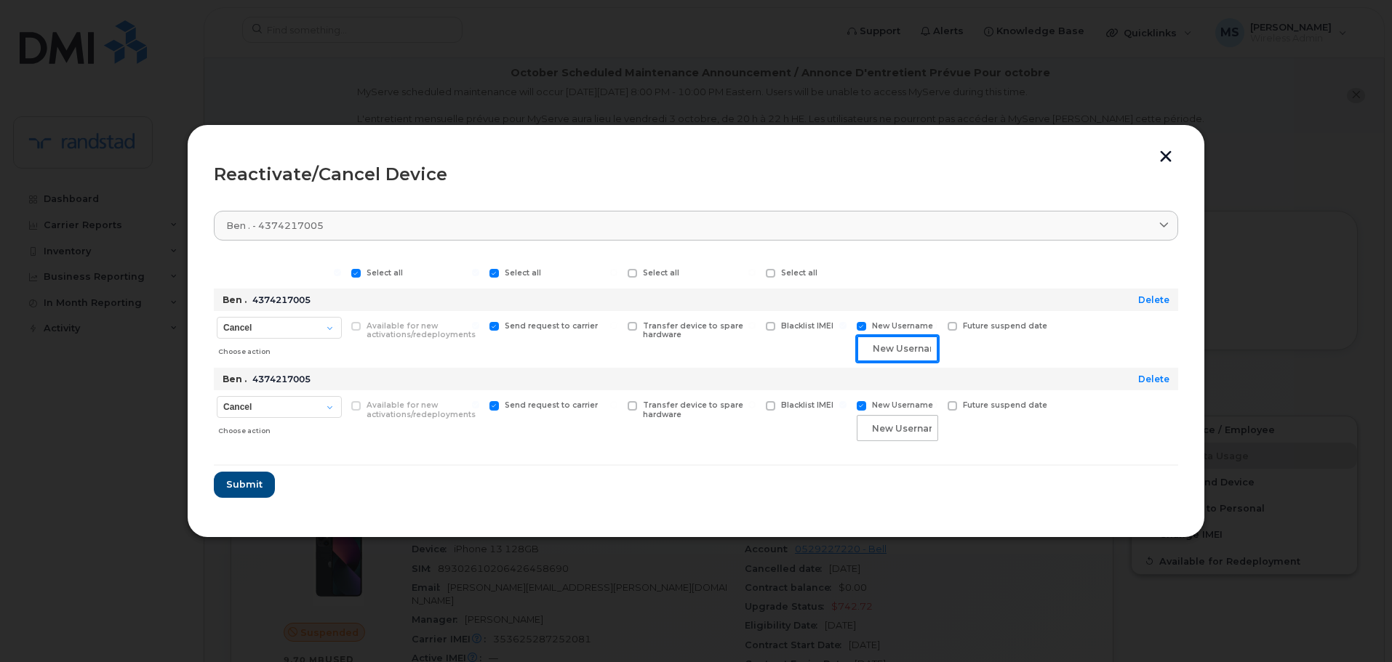
click at [894, 345] on input "text" at bounding box center [897, 349] width 81 height 26
click at [898, 354] on input "text" at bounding box center [897, 349] width 81 height 26
paste input "Meriem El Hadef"
type input "Meriem El Hadef"
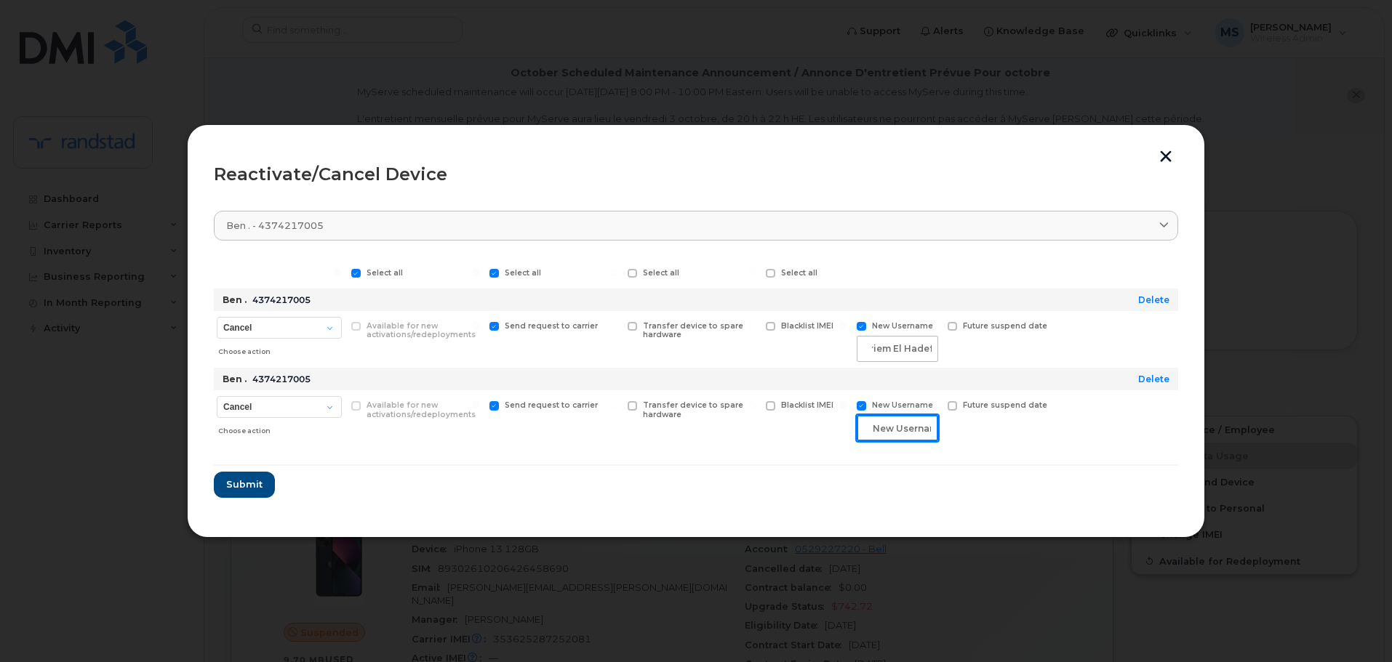
scroll to position [0, 0]
click at [886, 424] on input "text" at bounding box center [897, 428] width 81 height 26
paste input "Meriem El Hadef"
type input "Meriem El Hadef"
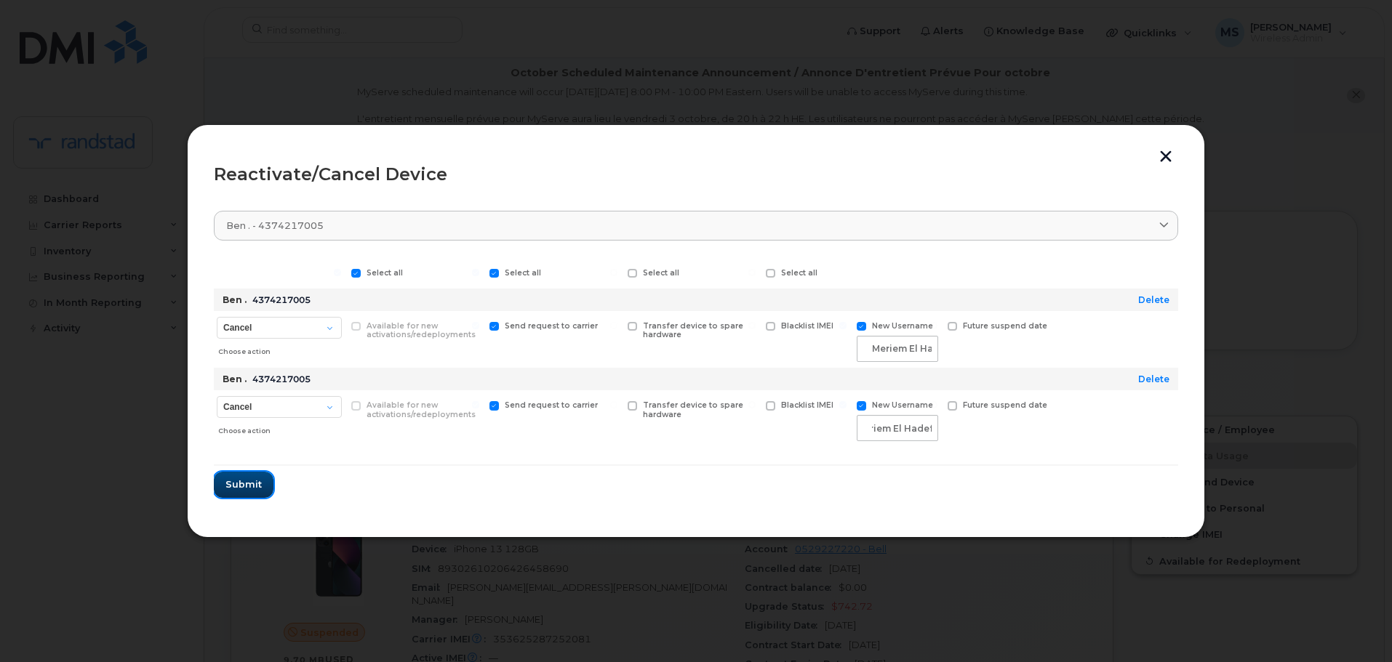
scroll to position [0, 0]
click at [243, 473] on button "Submit" at bounding box center [244, 485] width 60 height 26
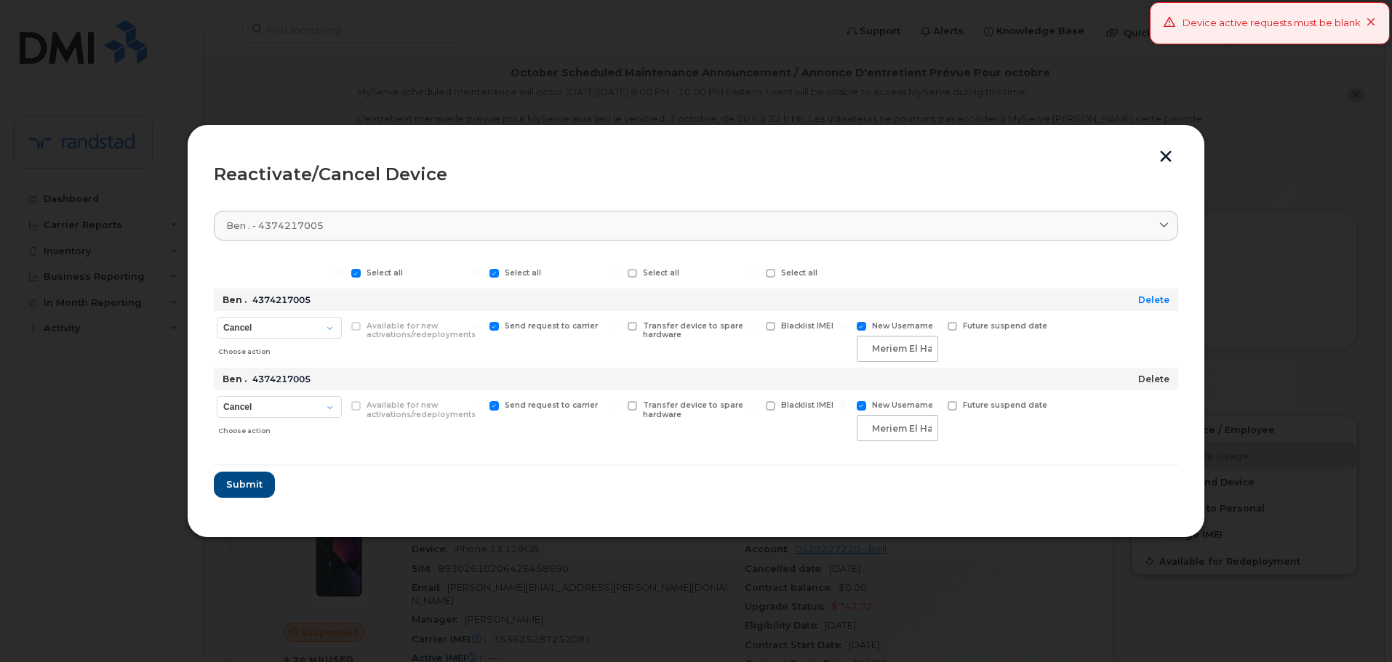
click at [1157, 381] on link "Delete" at bounding box center [1153, 379] width 31 height 11
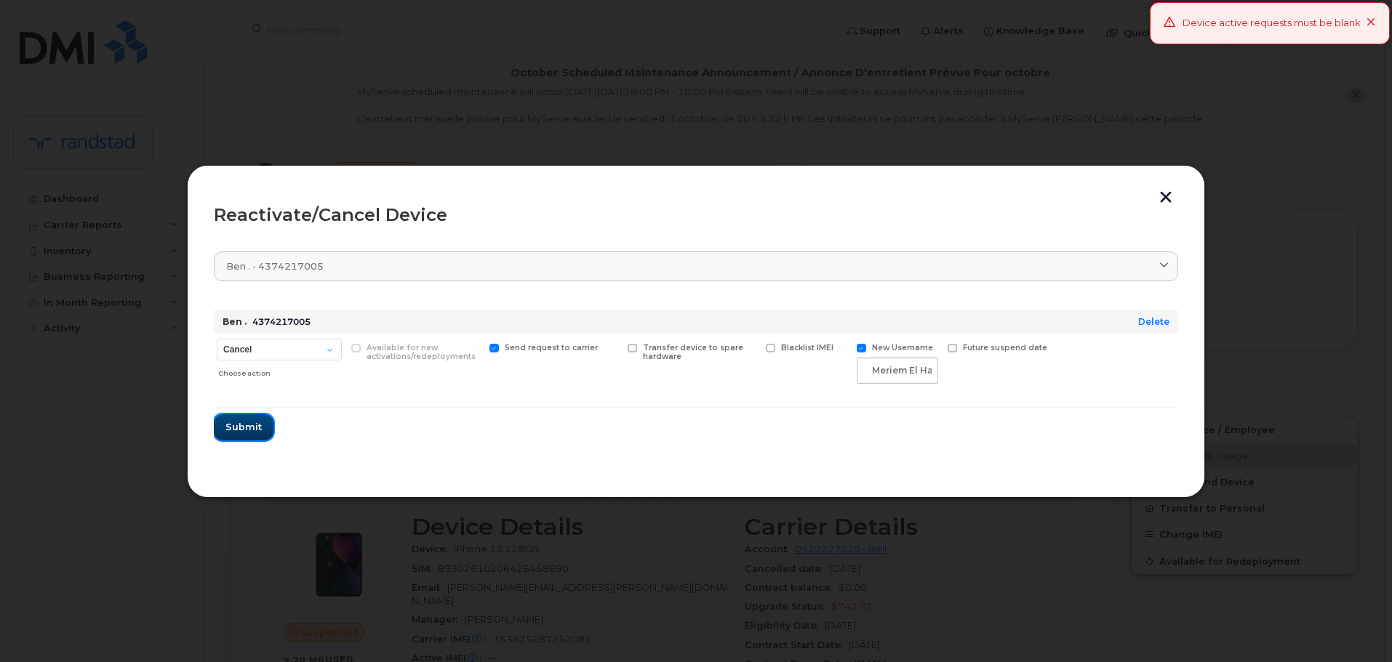
click at [247, 424] on span "Submit" at bounding box center [243, 427] width 36 height 14
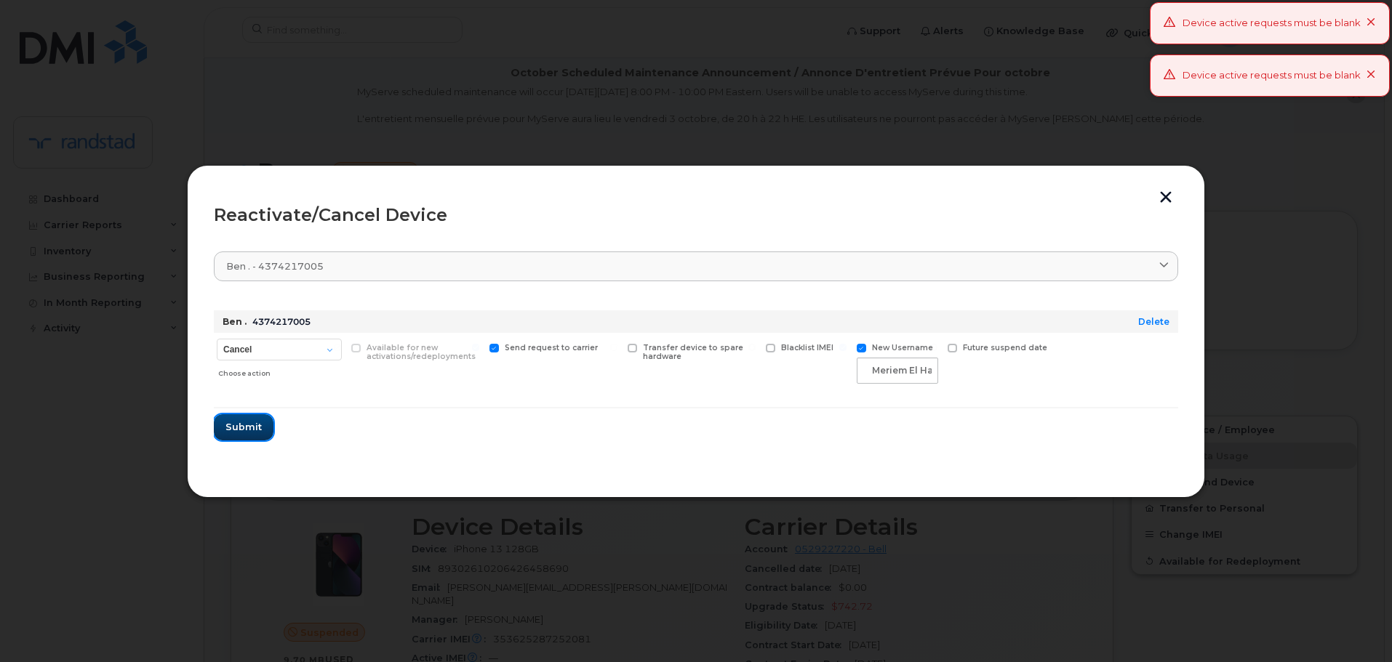
click at [247, 424] on span "Submit" at bounding box center [243, 427] width 36 height 14
click at [1380, 81] on div "Device active requests must be blank" at bounding box center [1270, 76] width 240 height 42
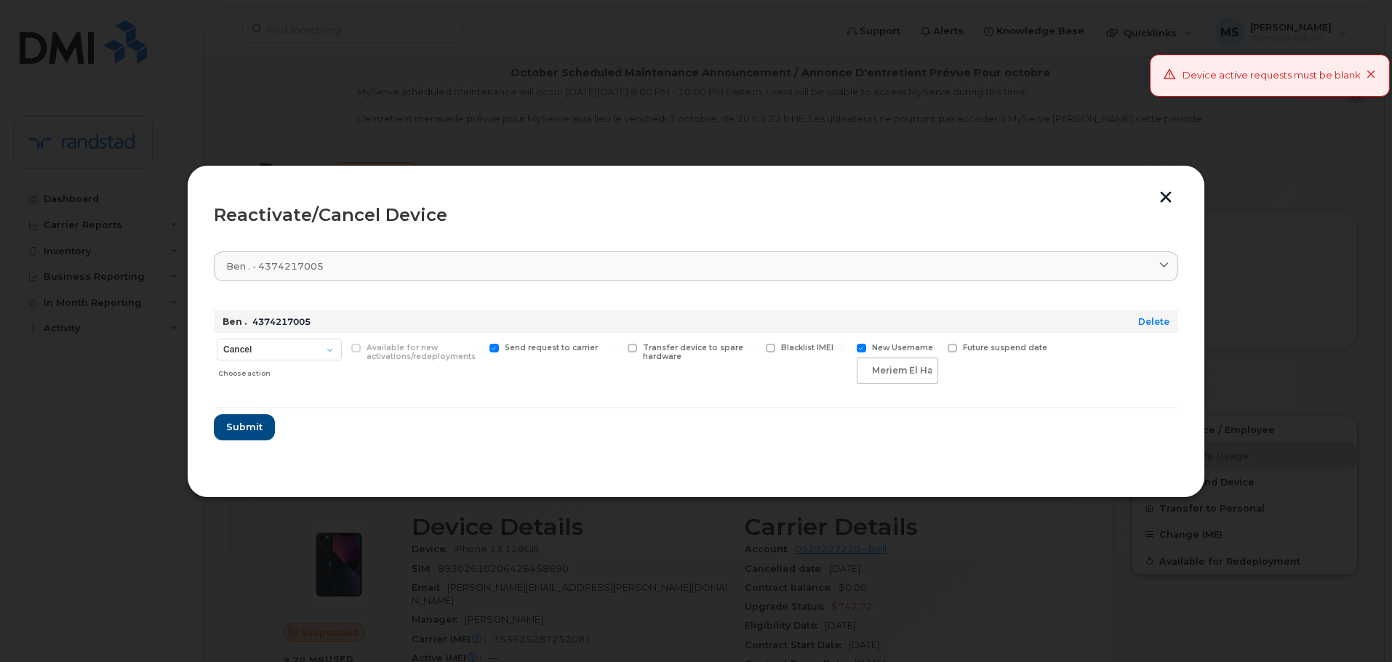
click at [1374, 77] on icon at bounding box center [1370, 75] width 9 height 9
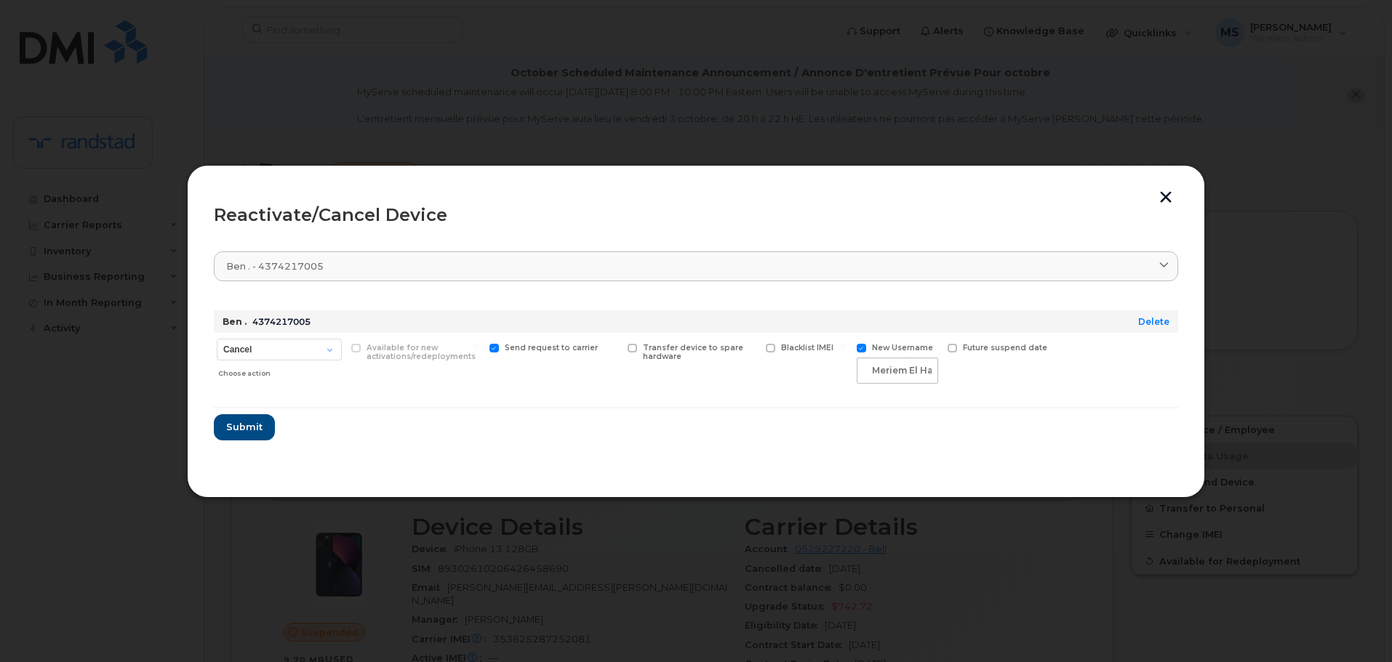
click at [913, 349] on span "New Username" at bounding box center [902, 347] width 61 height 9
click at [846, 349] on input "New Username" at bounding box center [842, 347] width 7 height 7
checkbox input "false"
click at [232, 427] on span "Submit" at bounding box center [243, 423] width 36 height 14
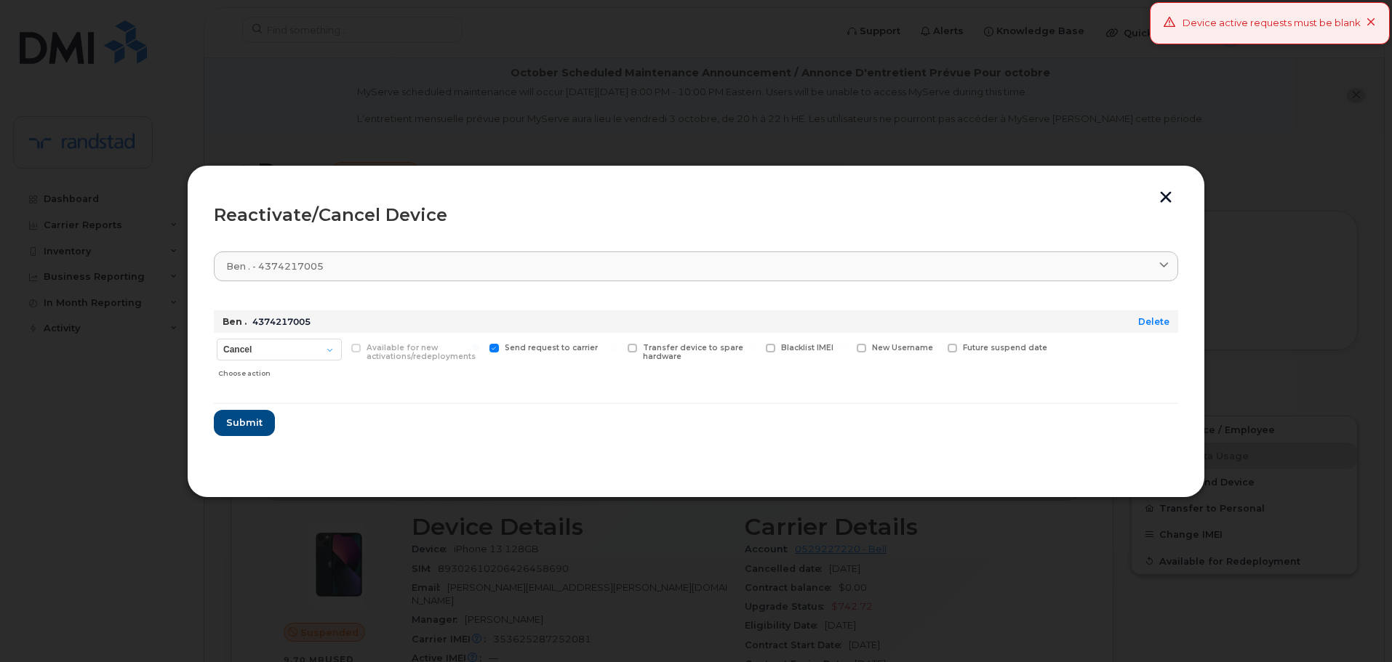
click at [1377, 21] on div "Device active requests must be blank" at bounding box center [1270, 23] width 240 height 42
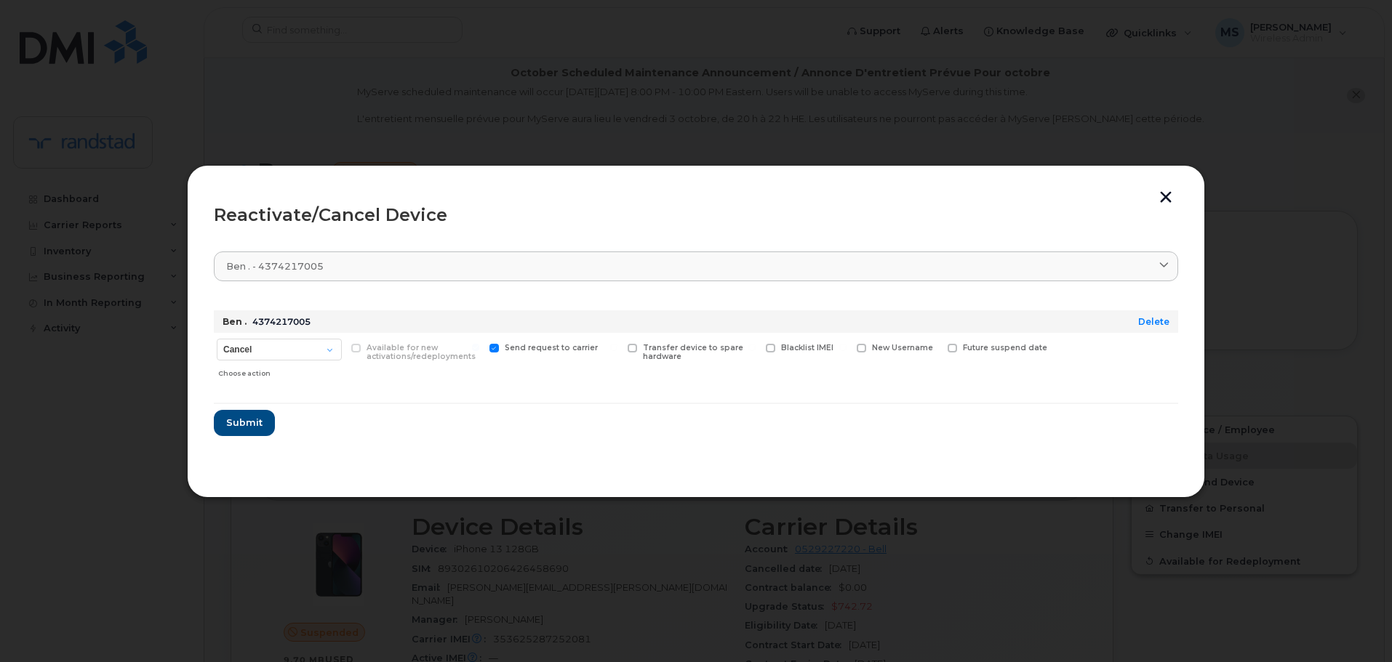
click at [1161, 209] on div "Reactivate/Cancel Device" at bounding box center [696, 215] width 964 height 17
click at [1162, 202] on button "button" at bounding box center [1166, 198] width 22 height 15
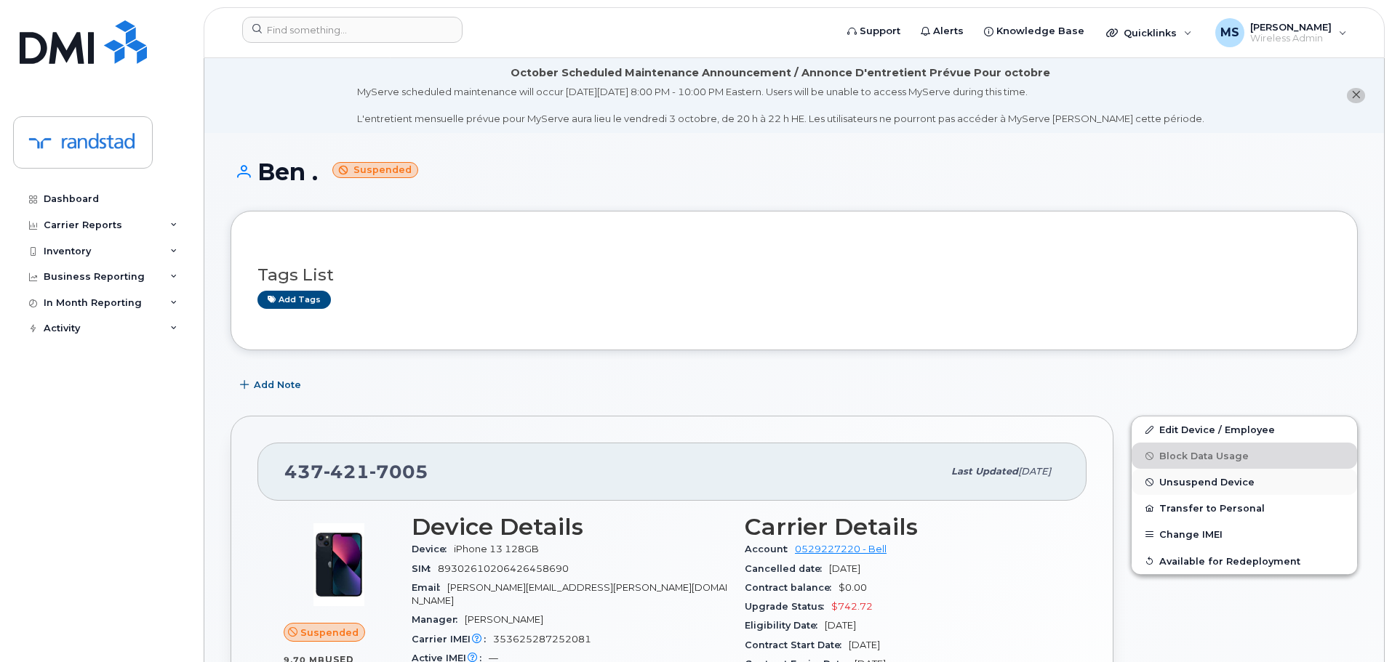
click at [1235, 480] on span "Unsuspend Device" at bounding box center [1206, 482] width 95 height 11
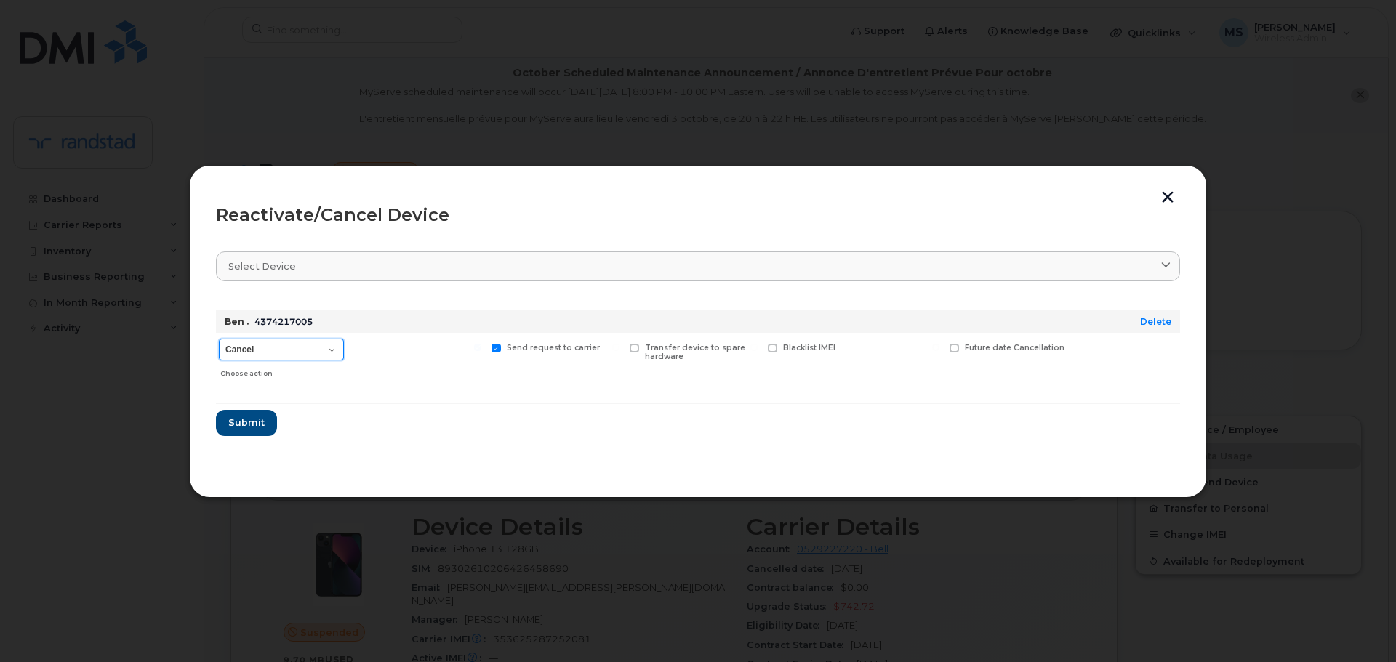
click at [252, 356] on select "Cancel Suspend - Extend Suspension Reactivate" at bounding box center [281, 350] width 125 height 22
click at [219, 339] on select "Cancel Suspend - Extend Suspension Reactivate" at bounding box center [281, 350] width 125 height 22
click at [284, 351] on select "Cancel Suspend - Extend Suspension Reactivate" at bounding box center [281, 350] width 125 height 22
select select "[object Object]"
click at [219, 339] on select "Cancel Suspend - Extend Suspension Reactivate" at bounding box center [281, 350] width 125 height 22
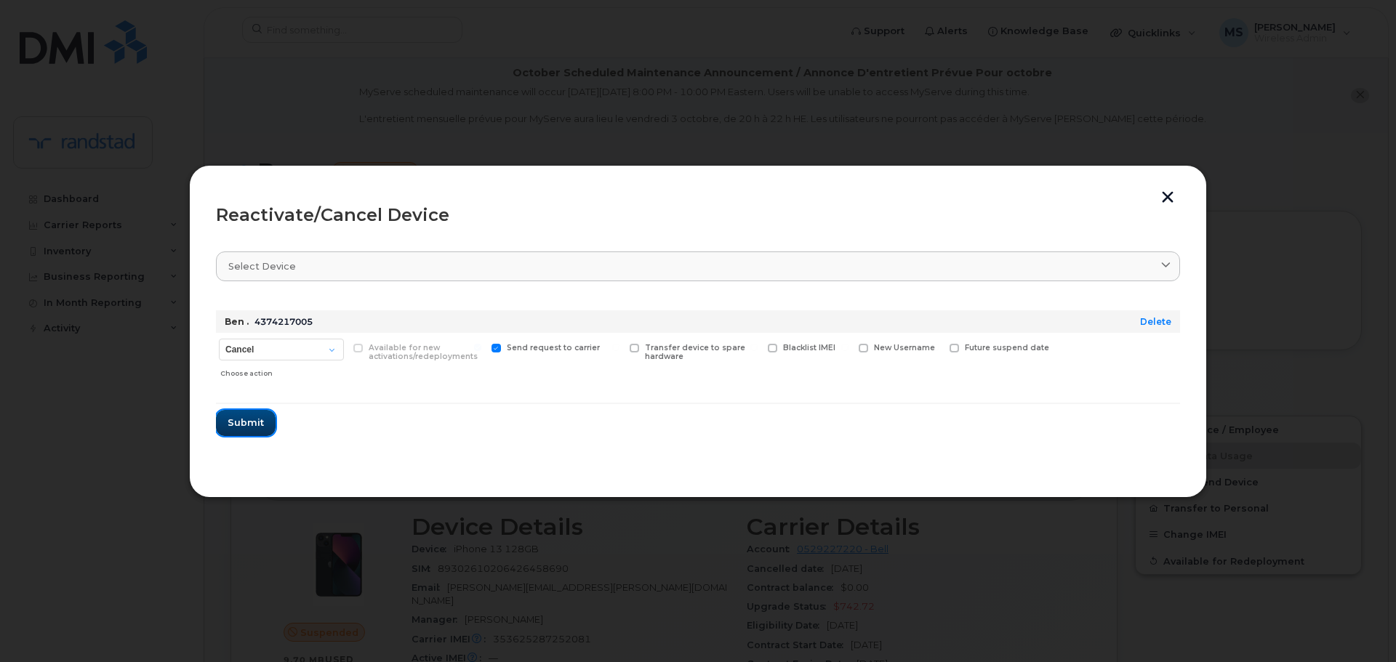
click at [260, 420] on span "Submit" at bounding box center [246, 423] width 36 height 14
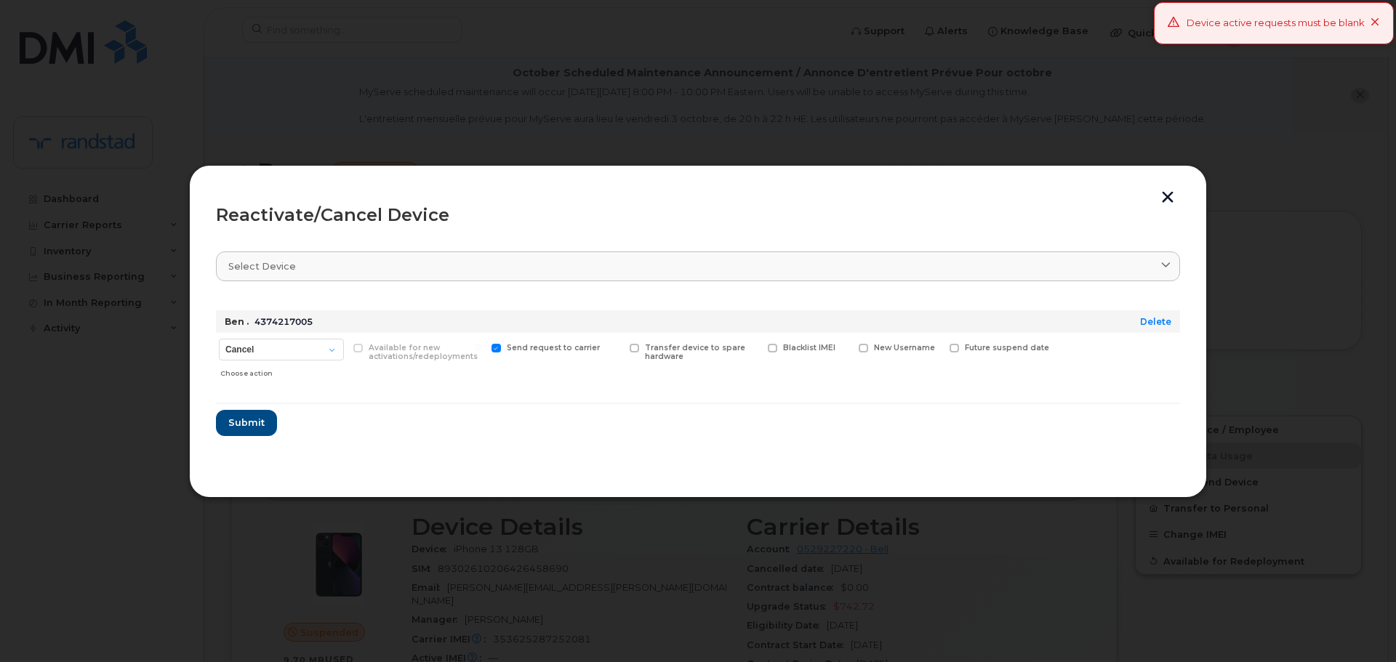
click at [1371, 24] on icon at bounding box center [1375, 22] width 9 height 9
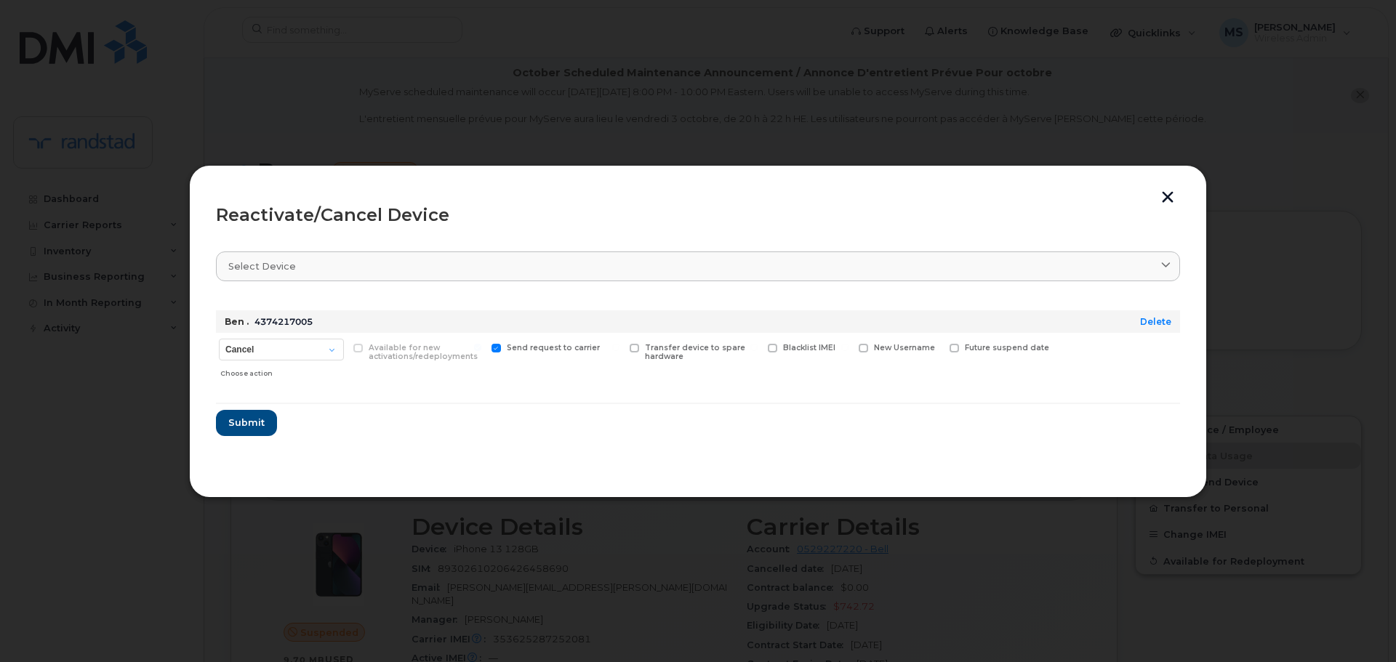
click at [1170, 193] on button "button" at bounding box center [1168, 198] width 22 height 15
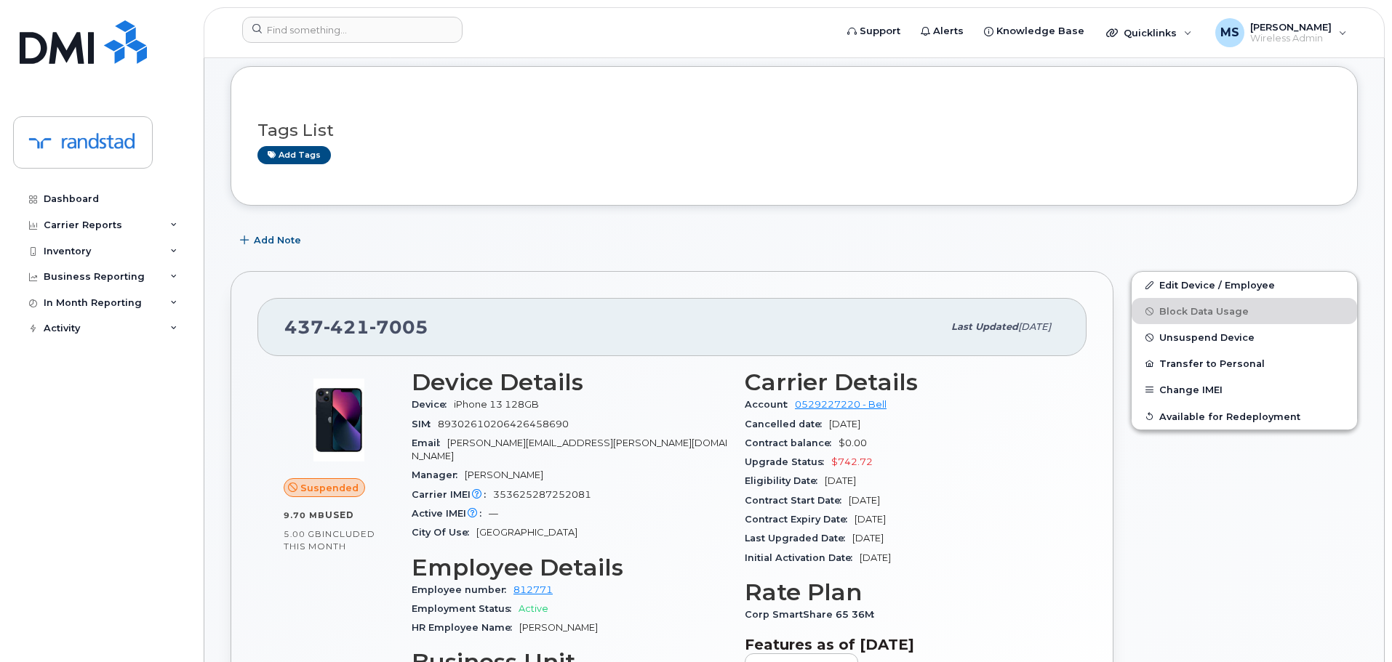
scroll to position [145, 0]
click at [1222, 413] on span "Available for Redeployment" at bounding box center [1229, 415] width 141 height 11
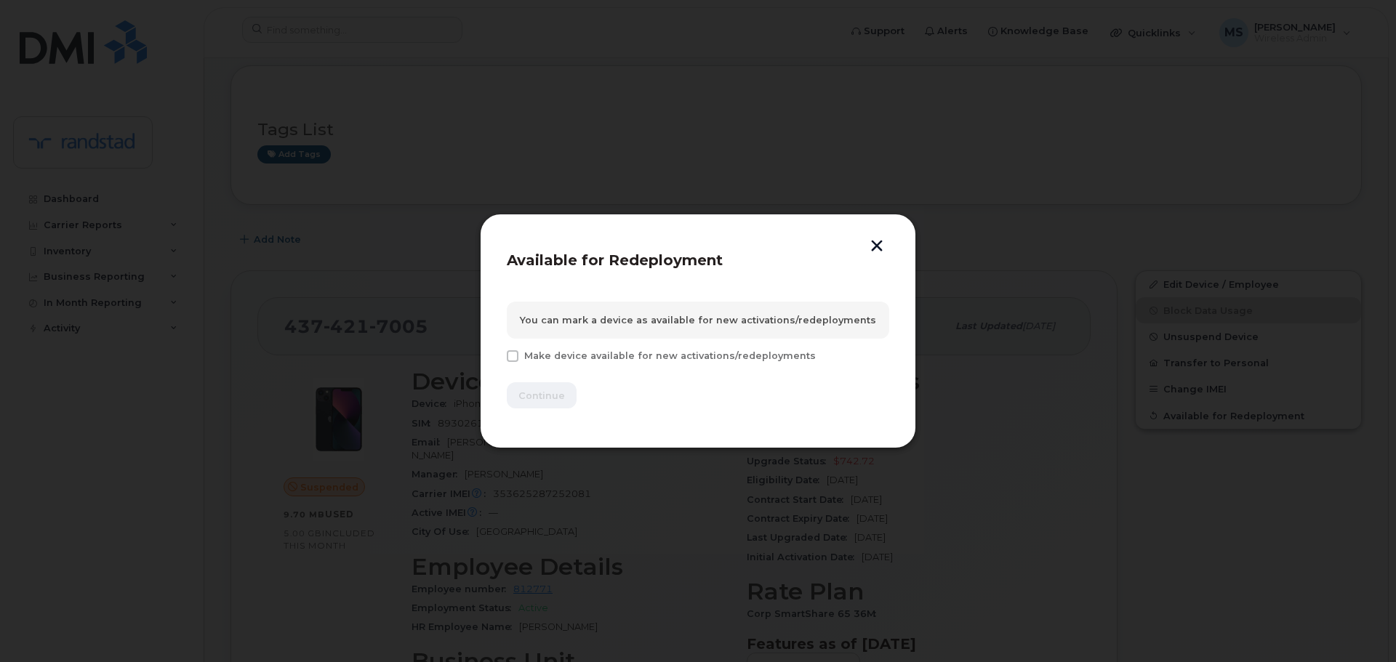
click at [569, 358] on span "Make device available for new activations/redeployments" at bounding box center [670, 356] width 292 height 11
click at [497, 358] on input "Make device available for new activations/redeployments" at bounding box center [492, 354] width 7 height 7
checkbox input "true"
click at [534, 401] on span "Continue" at bounding box center [541, 396] width 47 height 14
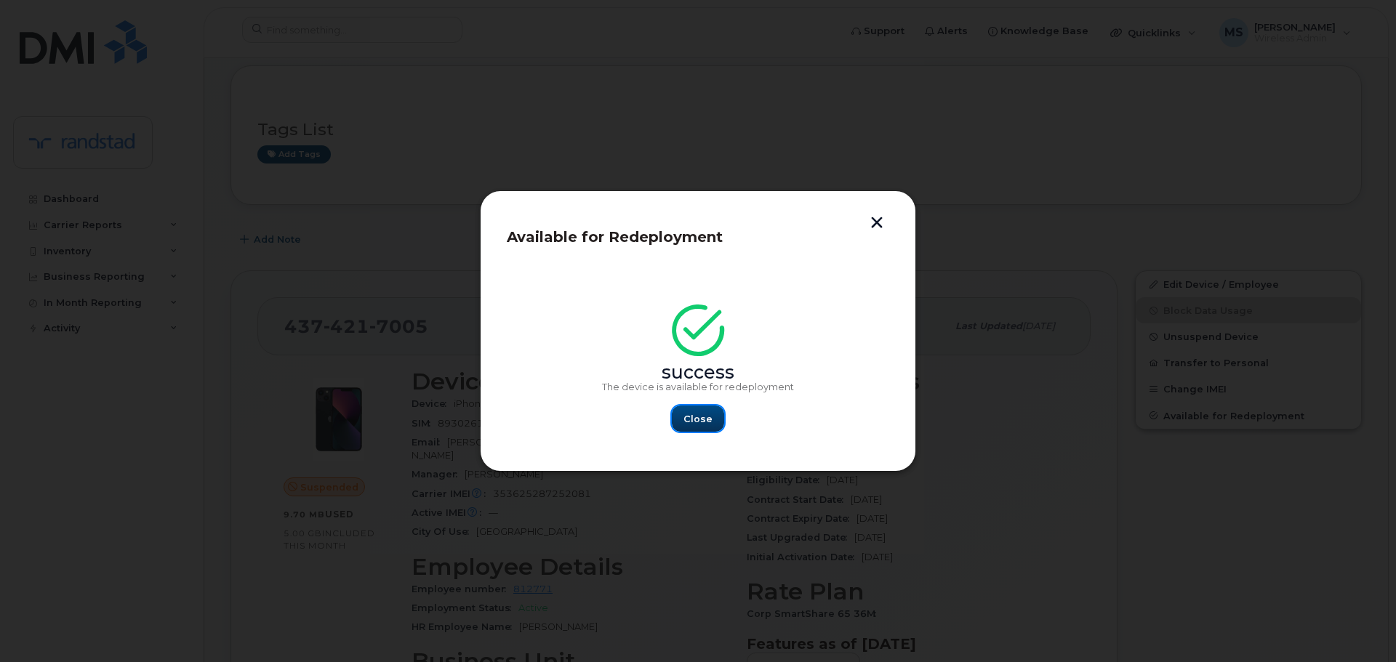
click at [700, 415] on span "Close" at bounding box center [698, 419] width 29 height 14
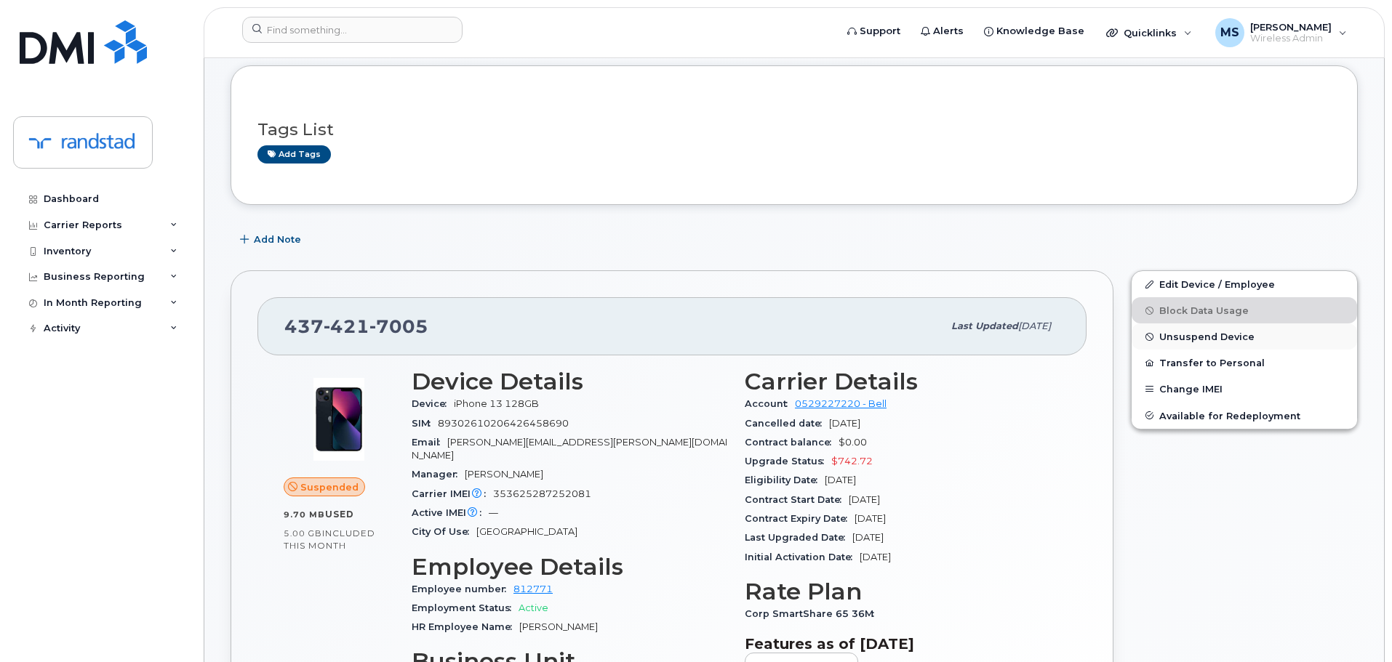
click at [1198, 337] on span "Unsuspend Device" at bounding box center [1206, 337] width 95 height 11
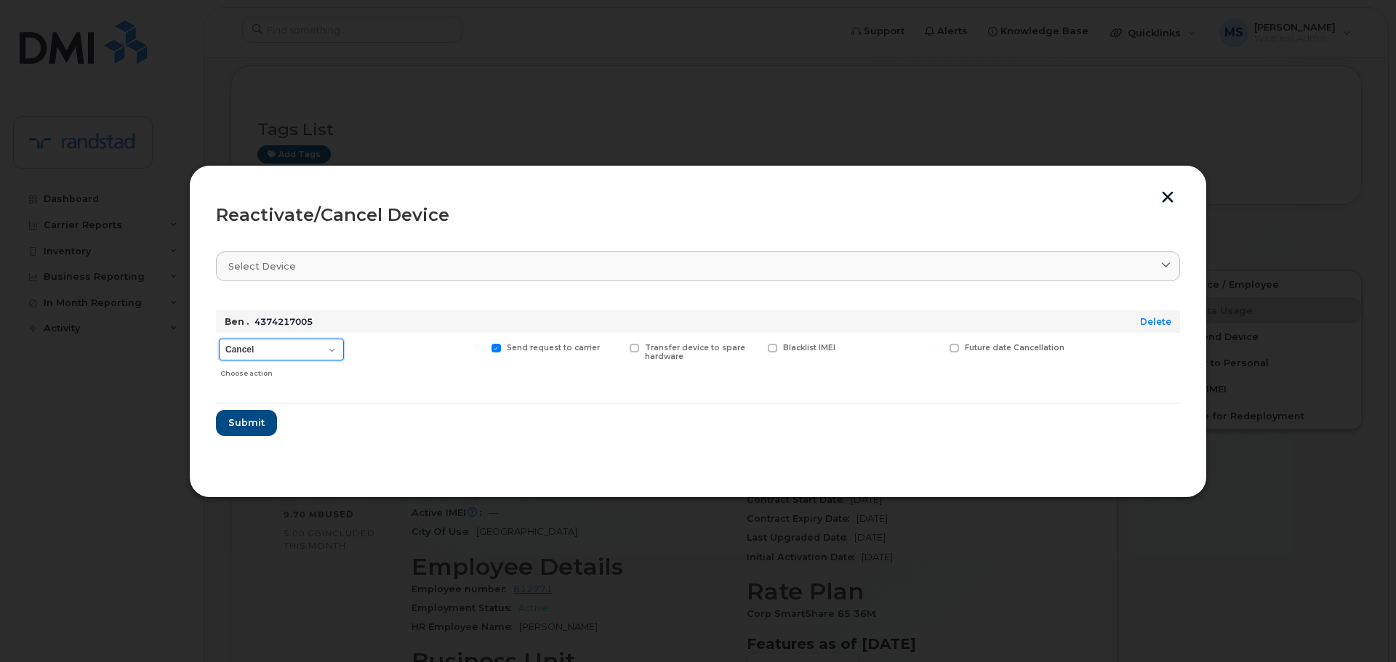
click at [306, 353] on select "Cancel Suspend - Extend Suspension Reactivate" at bounding box center [281, 350] width 125 height 22
select select "[object Object]"
click at [219, 339] on select "Cancel Suspend - Extend Suspension Reactivate" at bounding box center [281, 350] width 125 height 22
click at [256, 420] on span "Submit" at bounding box center [246, 423] width 36 height 14
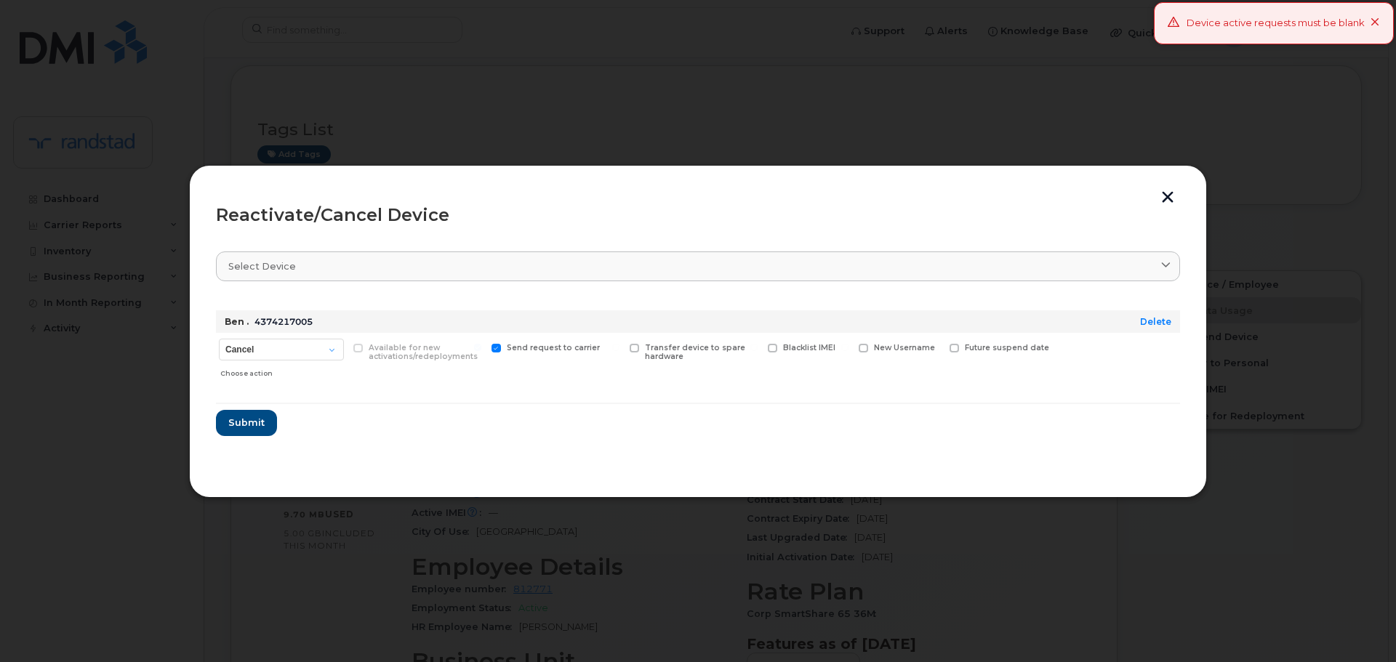
click at [1372, 20] on icon at bounding box center [1375, 22] width 9 height 9
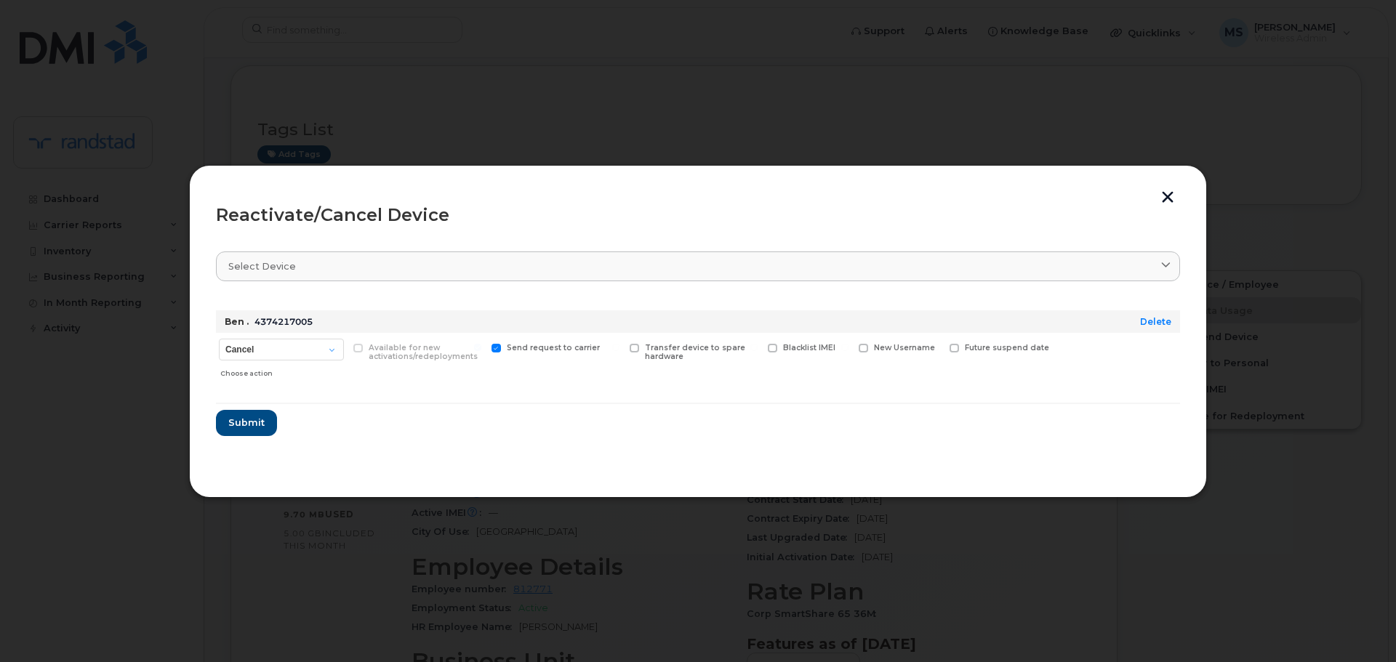
click at [1177, 195] on button "button" at bounding box center [1168, 198] width 22 height 15
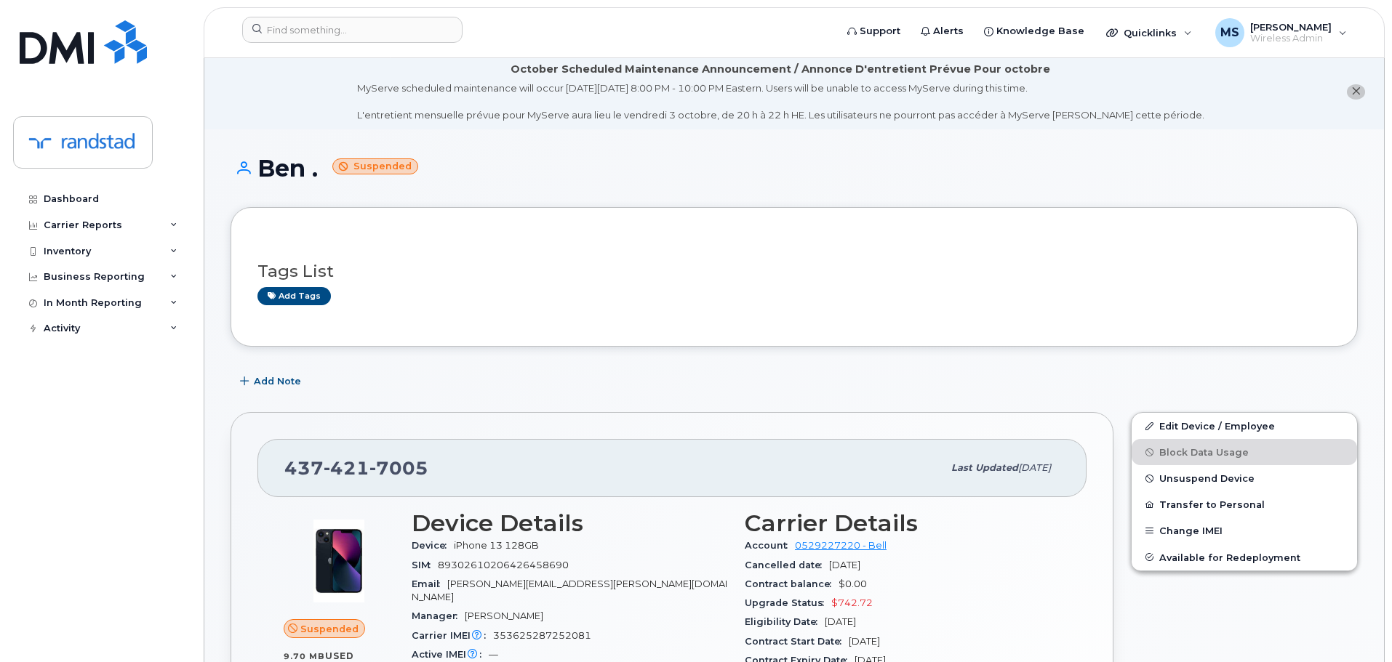
scroll to position [0, 0]
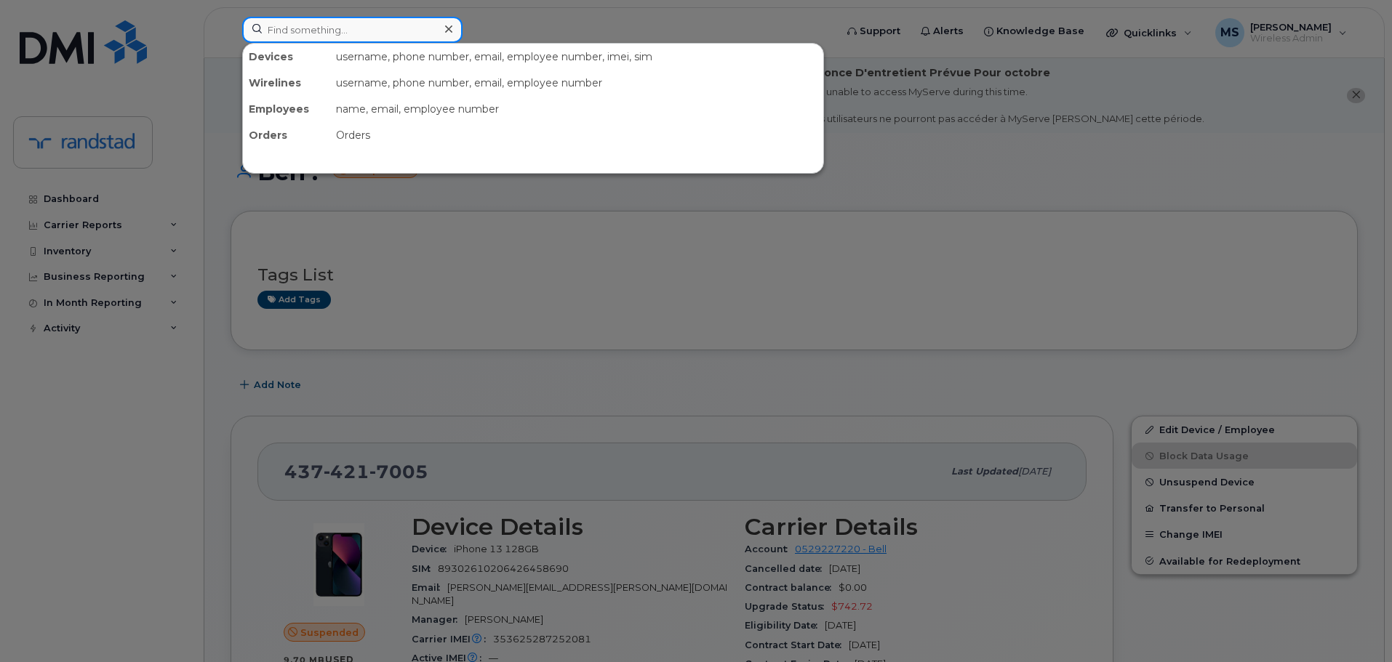
click at [340, 31] on input at bounding box center [352, 30] width 220 height 26
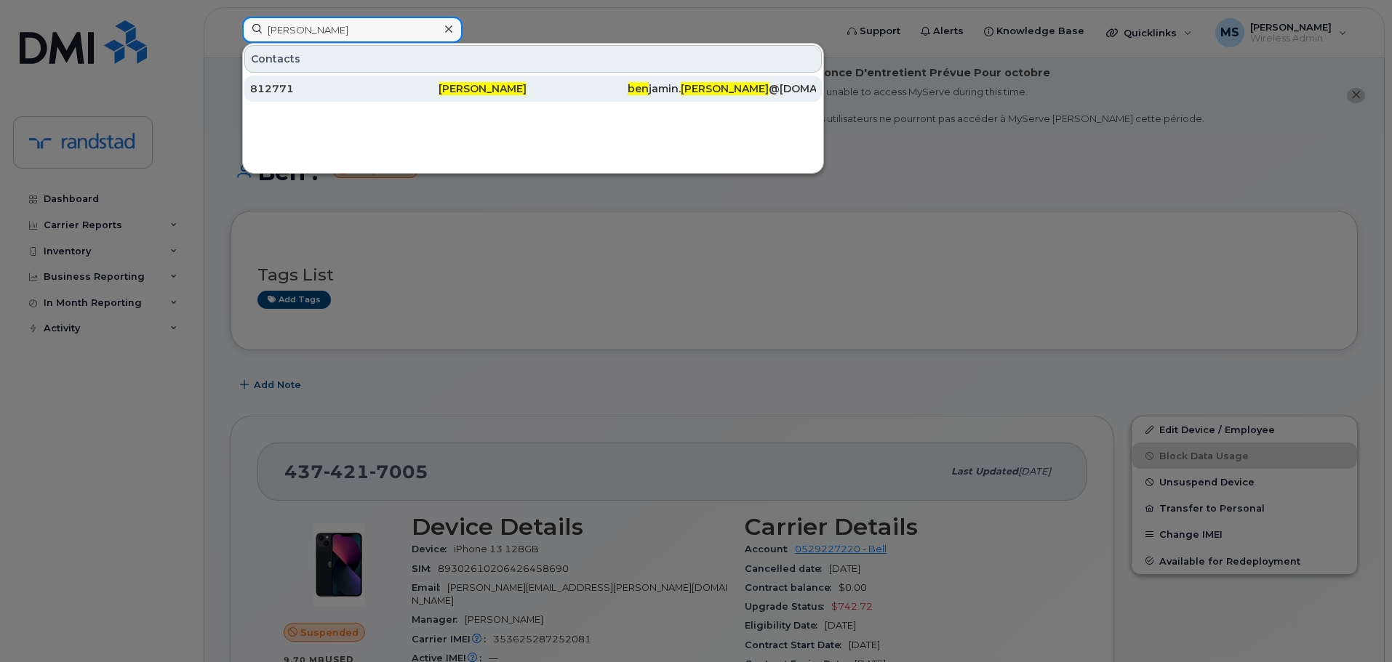
type input "[PERSON_NAME]"
click at [280, 97] on div "812771" at bounding box center [344, 89] width 188 height 26
